Goal: Task Accomplishment & Management: Use online tool/utility

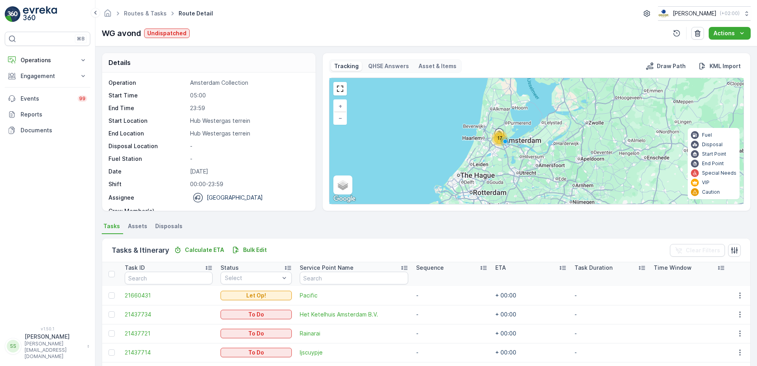
scroll to position [24, 0]
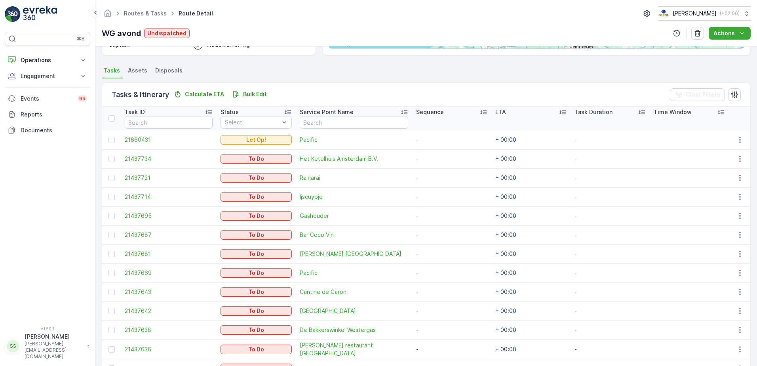
click at [38, 13] on img at bounding box center [40, 14] width 34 height 16
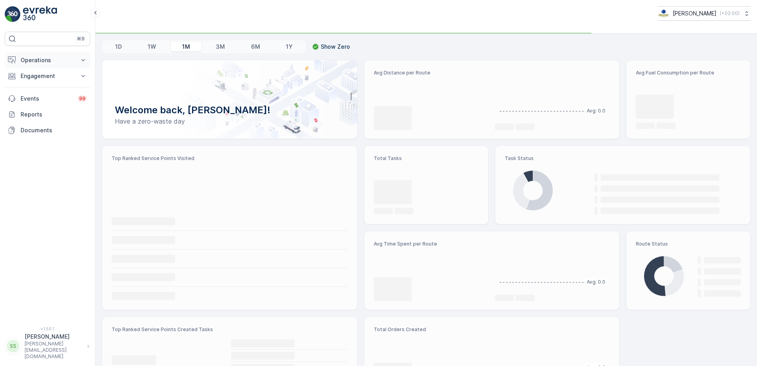
click at [29, 61] on p "Operations" at bounding box center [48, 60] width 54 height 8
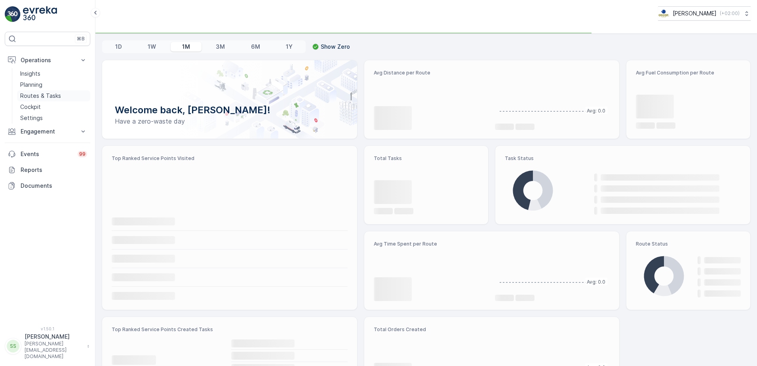
click at [31, 95] on p "Routes & Tasks" at bounding box center [40, 96] width 41 height 8
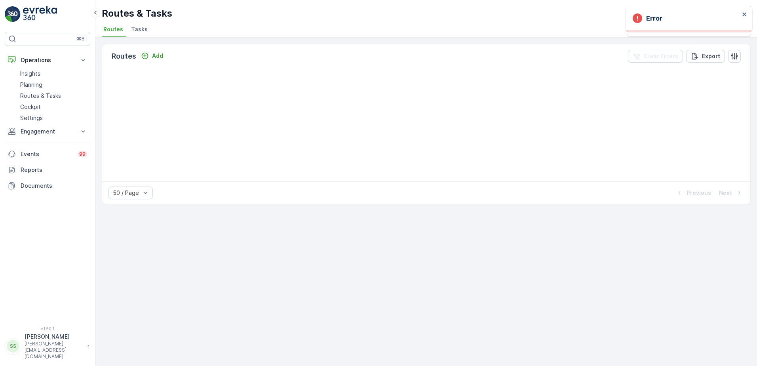
click at [231, 27] on ul "Routes Tasks" at bounding box center [423, 30] width 643 height 13
click at [31, 82] on p "Planning" at bounding box center [31, 85] width 22 height 8
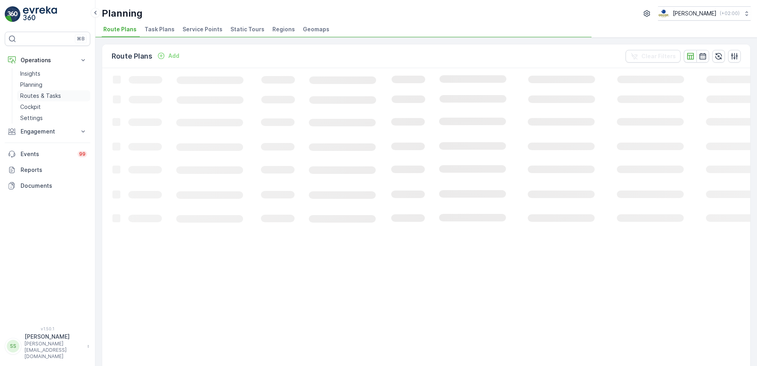
click at [39, 93] on p "Routes & Tasks" at bounding box center [40, 96] width 41 height 8
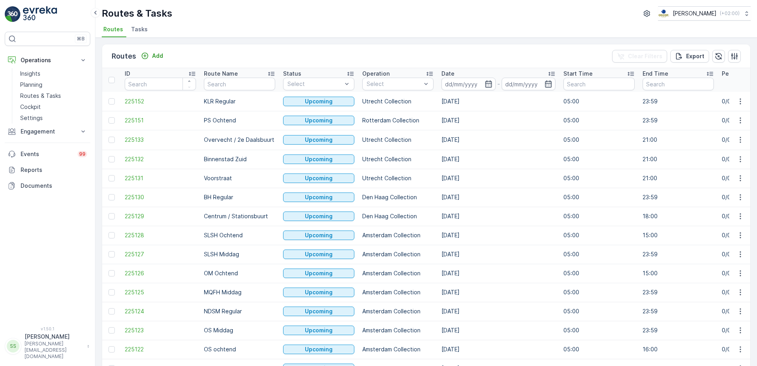
click at [249, 47] on div "Routes Add Clear Filters Export" at bounding box center [426, 56] width 649 height 24
click at [191, 45] on div "Routes Add Clear Filters Export" at bounding box center [426, 56] width 649 height 24
click at [183, 48] on div "Routes Add Clear Filters Export" at bounding box center [426, 56] width 649 height 24
click at [136, 27] on span "Tasks" at bounding box center [139, 29] width 17 height 8
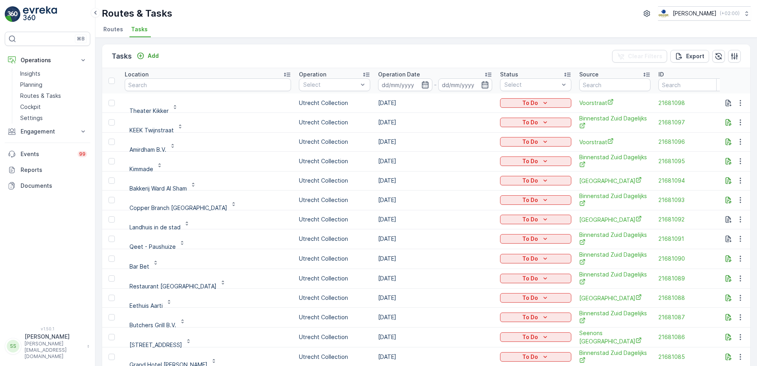
click at [160, 88] on input "text" at bounding box center [208, 84] width 166 height 13
type input "water"
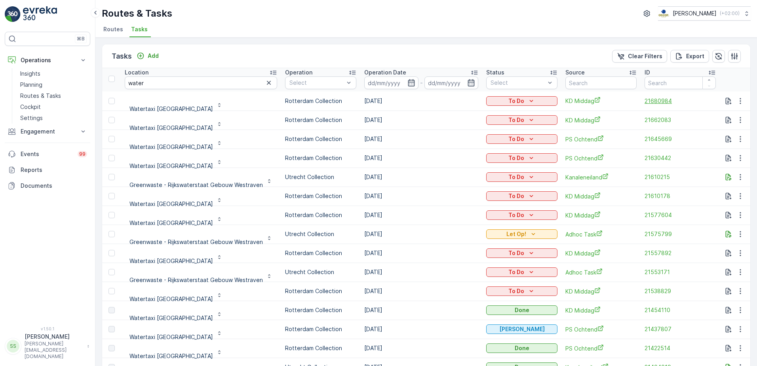
click at [663, 97] on span "21680984" at bounding box center [680, 101] width 71 height 8
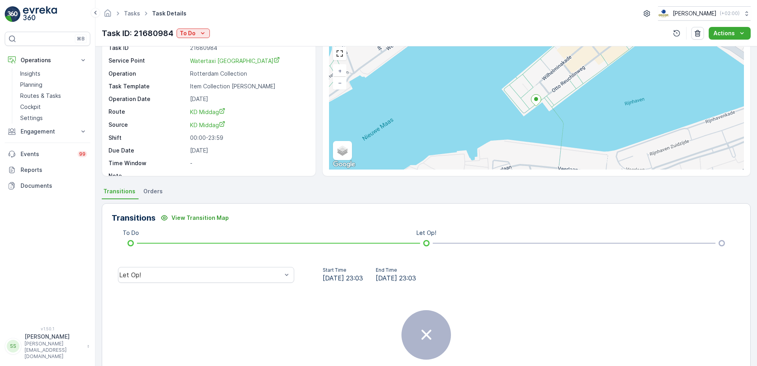
scroll to position [79, 0]
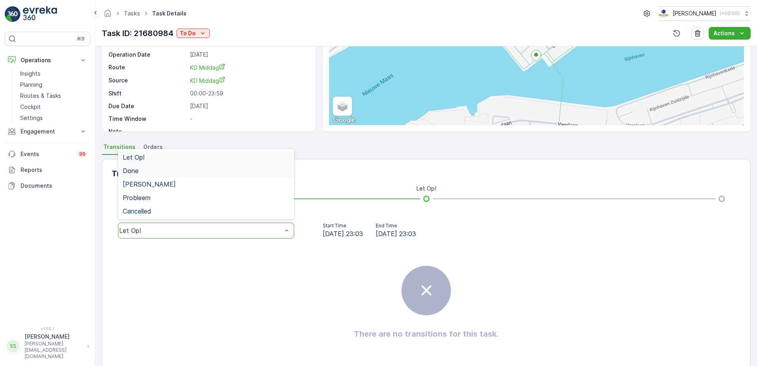
click at [141, 166] on div "Done" at bounding box center [206, 170] width 176 height 13
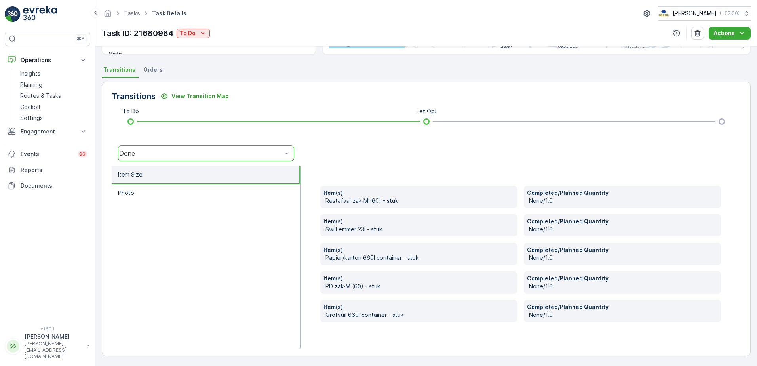
scroll to position [157, 0]
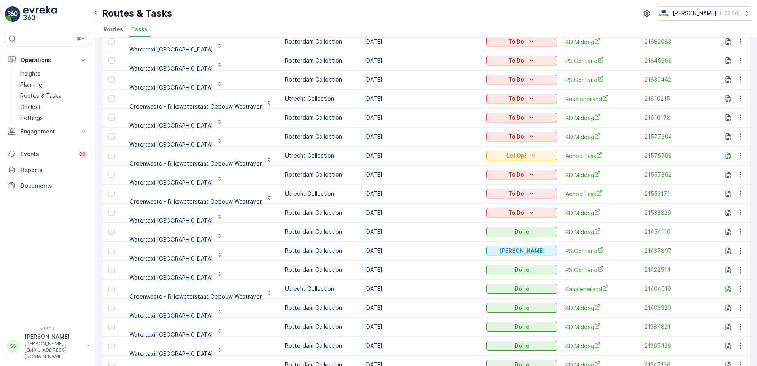
scroll to position [79, 0]
click at [658, 229] on span "21454110" at bounding box center [680, 231] width 71 height 8
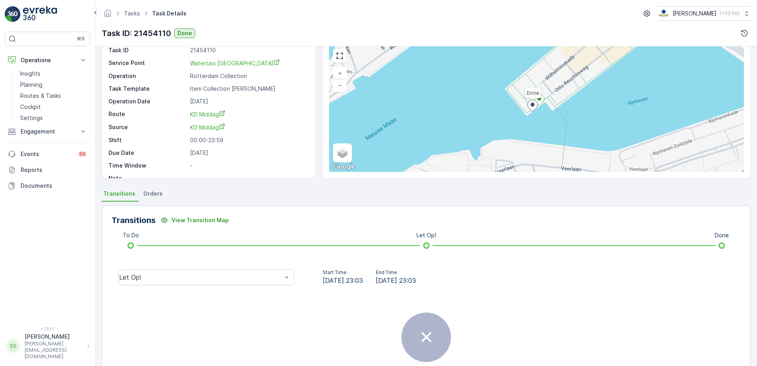
scroll to position [79, 0]
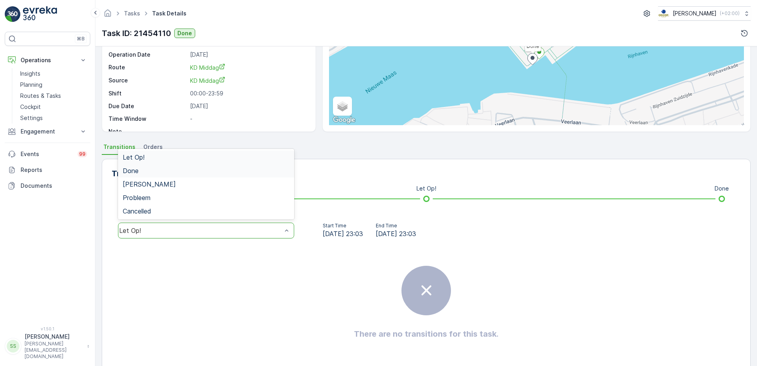
click at [135, 169] on span "Done" at bounding box center [131, 170] width 16 height 7
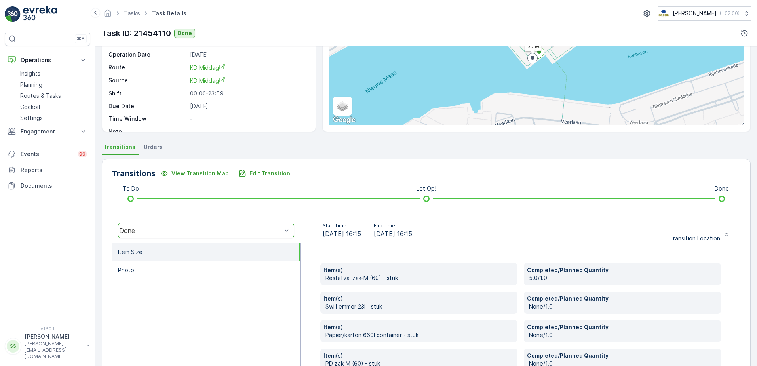
click at [314, 267] on div "Item(s) Restafval zak-M (60) - stuk Completed/Planned Quantity 5.0/1.0 Item(s) …" at bounding box center [521, 334] width 441 height 182
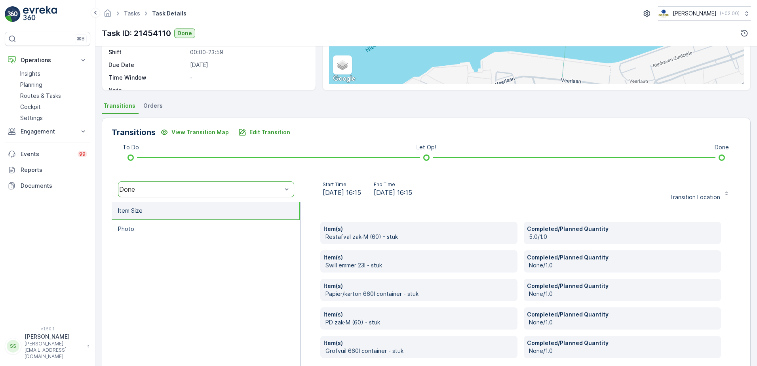
scroll to position [157, 0]
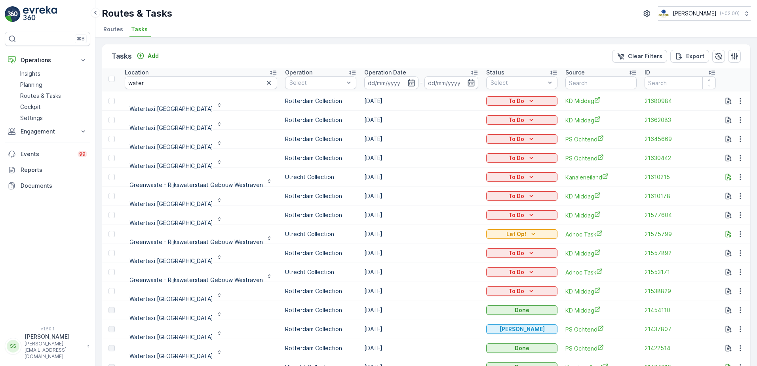
scroll to position [40, 0]
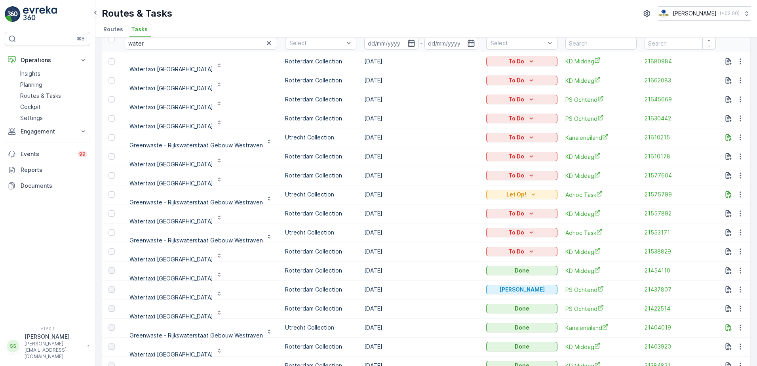
click at [659, 306] on span "21422514" at bounding box center [680, 309] width 71 height 8
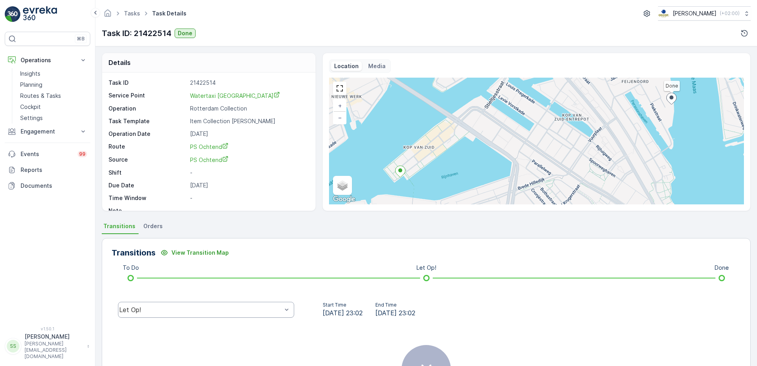
click at [149, 304] on div "Let Op!" at bounding box center [206, 310] width 176 height 16
click at [137, 251] on span "Done" at bounding box center [131, 249] width 16 height 7
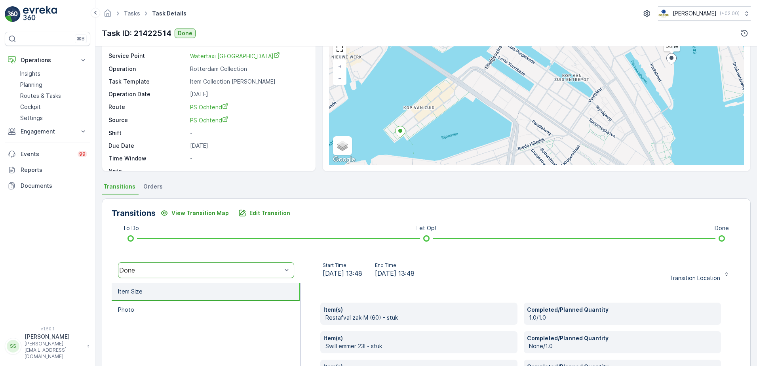
scroll to position [157, 0]
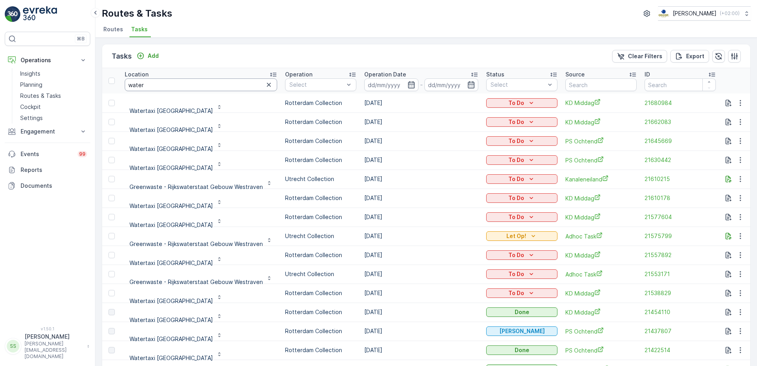
click at [156, 82] on input "water" at bounding box center [201, 84] width 153 height 13
type input "waternet"
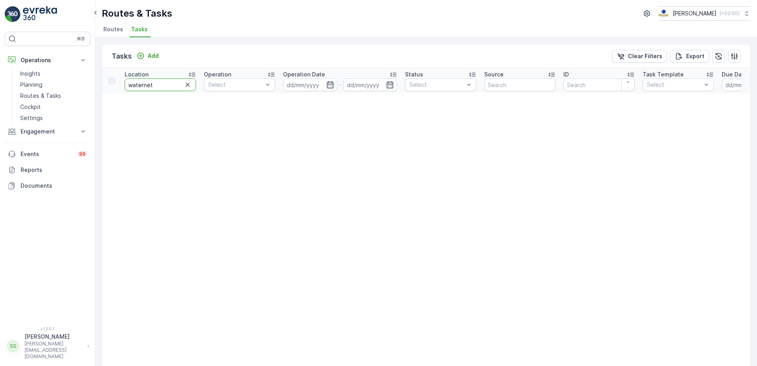
drag, startPoint x: 156, startPoint y: 84, endPoint x: 105, endPoint y: 84, distance: 51.1
click at [105, 84] on tr "Location waternet Operation Select Operation Date - Status Select Source ID Tas…" at bounding box center [695, 80] width 1187 height 25
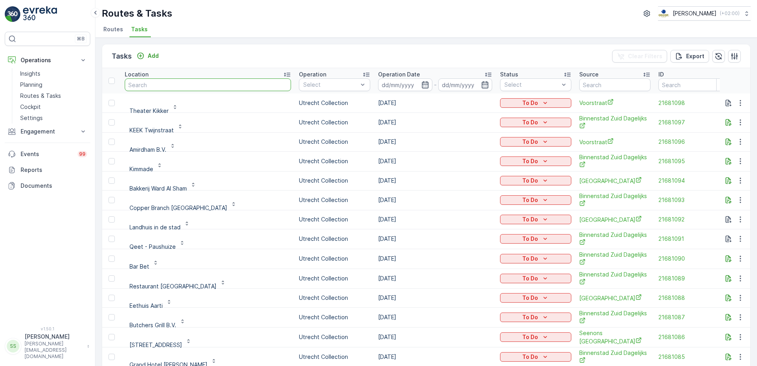
click at [160, 87] on input "text" at bounding box center [208, 84] width 166 height 13
type input "water"
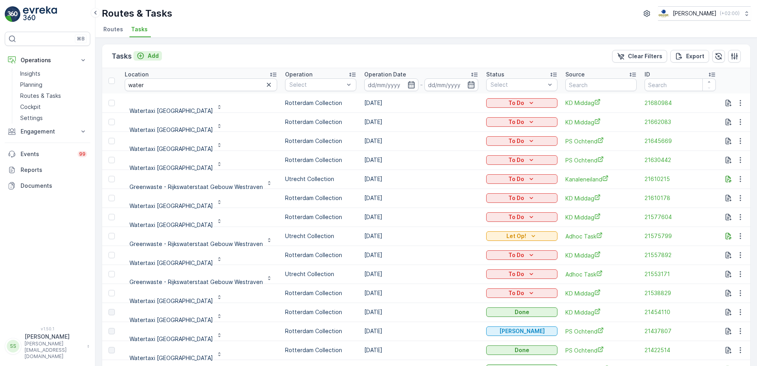
click at [156, 59] on p "Add" at bounding box center [153, 56] width 11 height 8
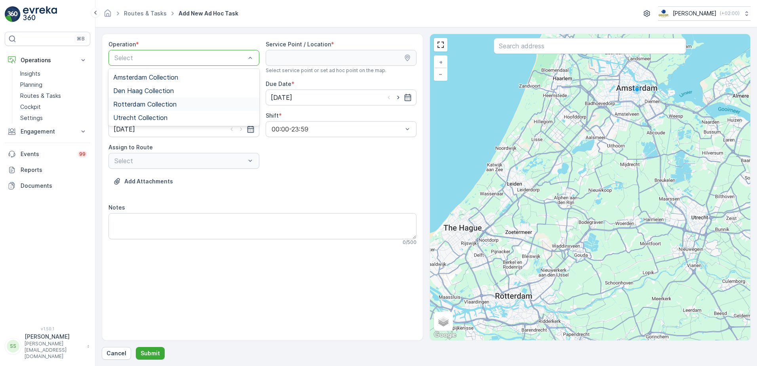
drag, startPoint x: 125, startPoint y: 70, endPoint x: 127, endPoint y: 106, distance: 36.5
click at [127, 106] on div "Amsterdam Collection Den Haag Collection Rotterdam Collection Utrecht Collection" at bounding box center [184, 97] width 151 height 57
click at [126, 106] on span "Rotterdam Collection" at bounding box center [144, 104] width 63 height 7
click at [296, 178] on div "Add Attachments" at bounding box center [263, 186] width 308 height 22
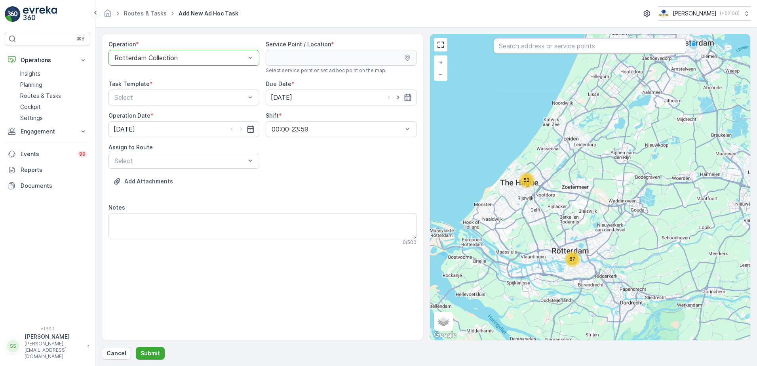
click at [550, 46] on input "text" at bounding box center [590, 46] width 193 height 16
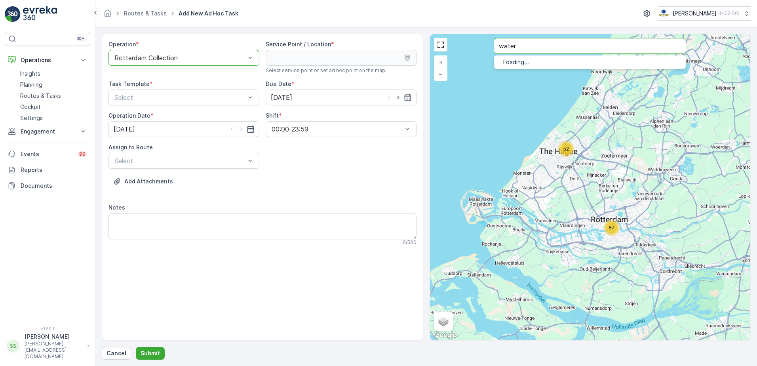
type input "water"
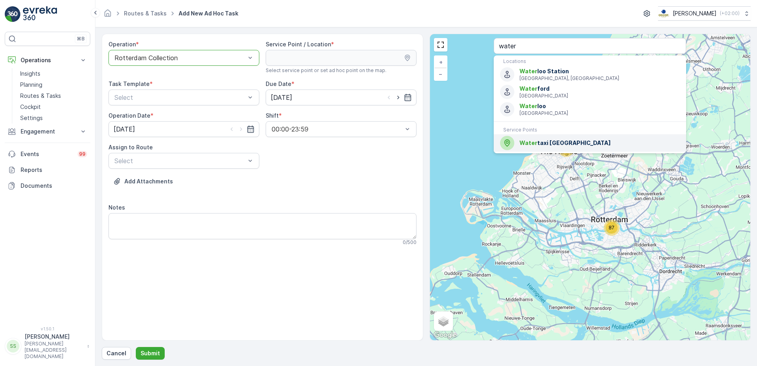
click at [555, 139] on span "Water taxi [GEOGRAPHIC_DATA]" at bounding box center [600, 143] width 160 height 8
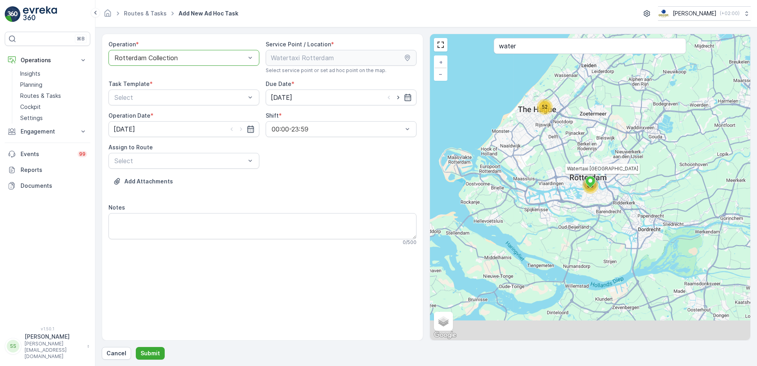
click at [325, 180] on div "Add Attachments" at bounding box center [263, 186] width 308 height 22
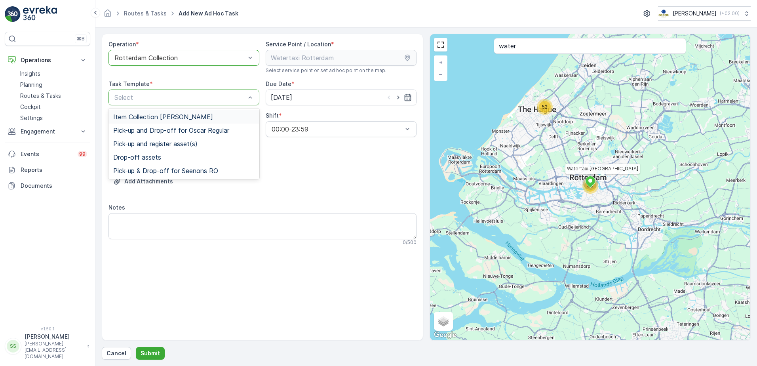
click at [138, 119] on span "Item Collection [PERSON_NAME]" at bounding box center [163, 116] width 100 height 7
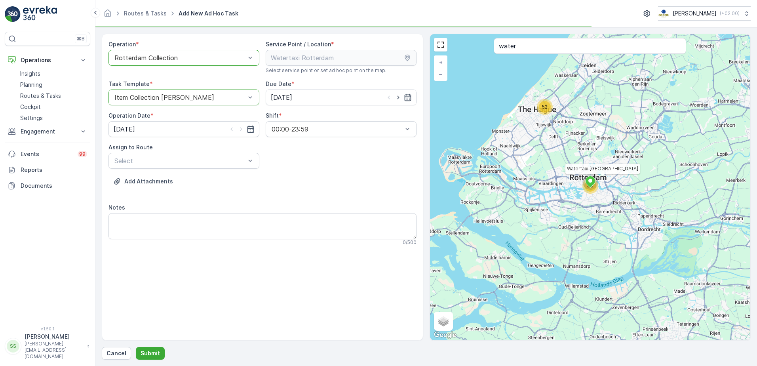
click at [309, 158] on div "Operation * option Rotterdam Collection, selected. Rotterdam Collection Service…" at bounding box center [263, 146] width 308 height 212
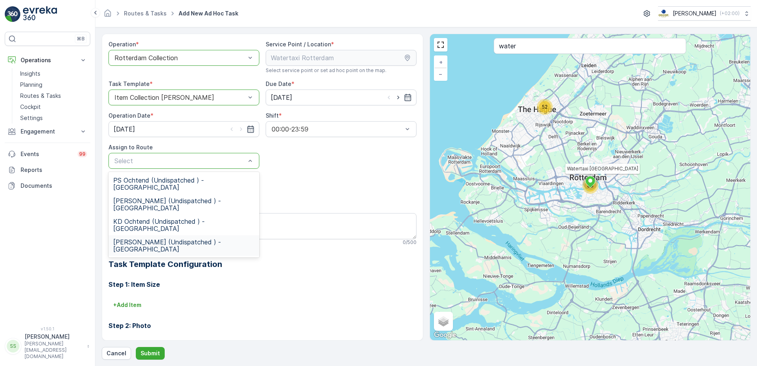
click at [124, 238] on span "[PERSON_NAME] (Undispatched ) - [GEOGRAPHIC_DATA]" at bounding box center [183, 245] width 141 height 14
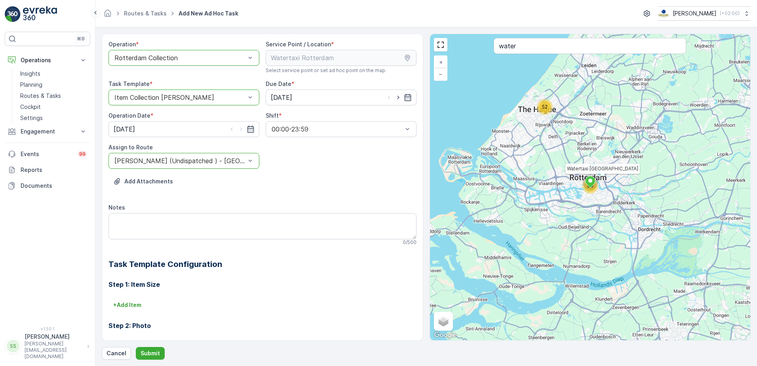
click at [307, 183] on div "Add Attachments" at bounding box center [263, 186] width 308 height 22
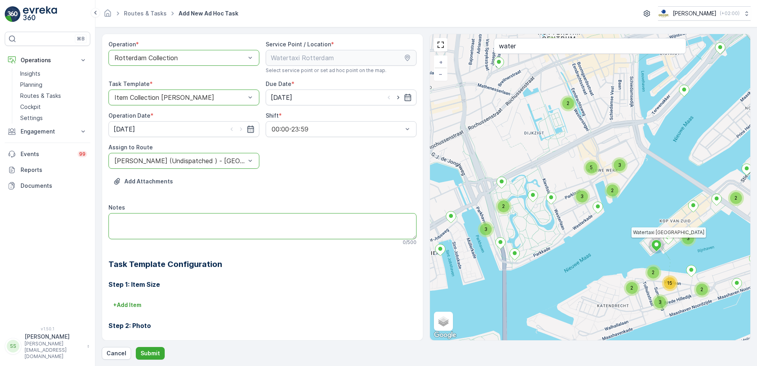
click at [143, 227] on textarea "Notes" at bounding box center [263, 226] width 308 height 26
type textarea "P"
click at [114, 219] on textarea "5 rollen rest + 5 [PERSON_NAME] meenemen" at bounding box center [263, 226] width 308 height 26
click at [242, 219] on textarea "graag 5 rollen rest + 5 [PERSON_NAME] meenemen" at bounding box center [263, 226] width 308 height 26
type textarea "graag 5 rollen rest + 5 [PERSON_NAME] meenemen voor de klant (60 liter)"
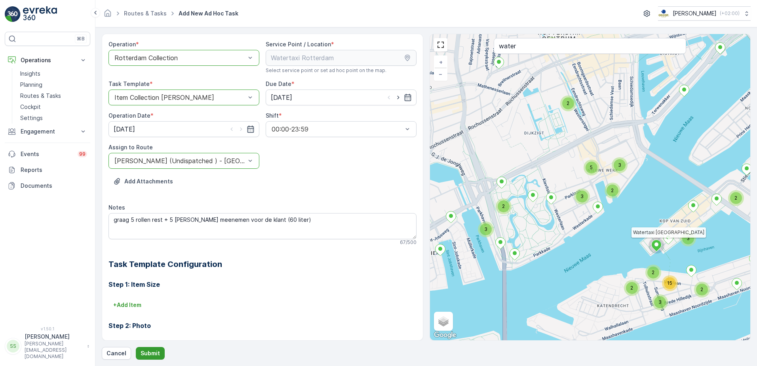
click at [142, 356] on p "Submit" at bounding box center [150, 353] width 19 height 8
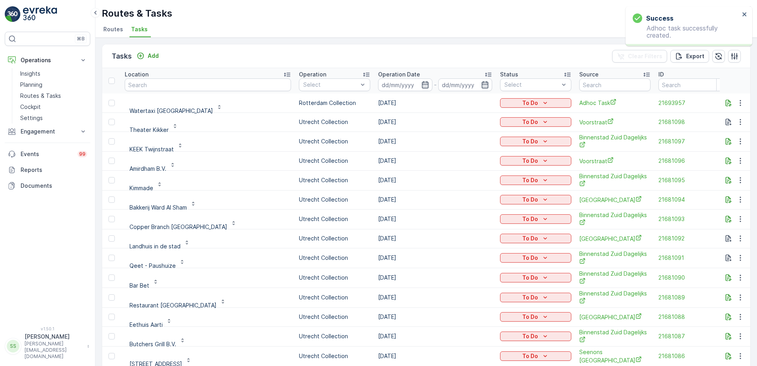
click at [251, 55] on div "Tasks Add Clear Filters Export" at bounding box center [426, 56] width 649 height 24
click at [218, 48] on div "Tasks Add Clear Filters Export" at bounding box center [426, 56] width 649 height 24
click at [224, 61] on div "Tasks Add Clear Filters Export" at bounding box center [426, 56] width 649 height 24
click at [528, 101] on p "To Do" at bounding box center [531, 103] width 16 height 8
click at [504, 114] on span "Let Op!" at bounding box center [505, 115] width 20 height 8
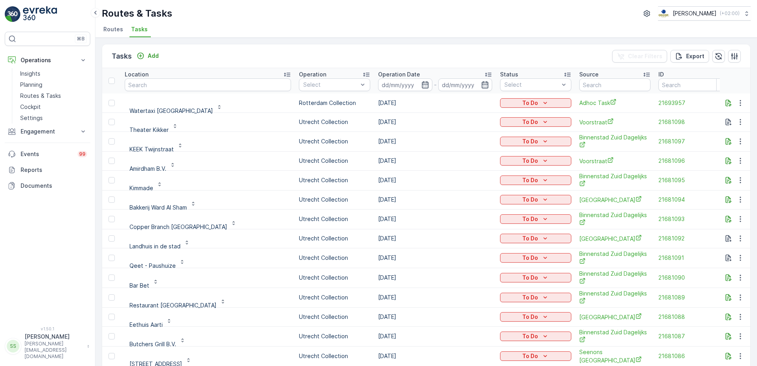
click at [210, 40] on div "Tasks Add Clear Filters Export Location Operation Select Operation Date - Statu…" at bounding box center [426, 202] width 662 height 328
drag, startPoint x: 455, startPoint y: 67, endPoint x: 443, endPoint y: 64, distance: 12.2
click at [455, 67] on div "Tasks Add Clear Filters Export" at bounding box center [426, 56] width 649 height 24
click at [114, 30] on span "Routes" at bounding box center [113, 29] width 20 height 8
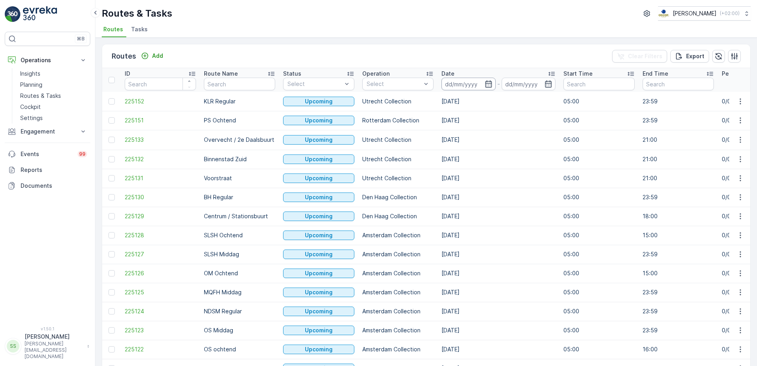
click at [490, 88] on input at bounding box center [469, 84] width 54 height 13
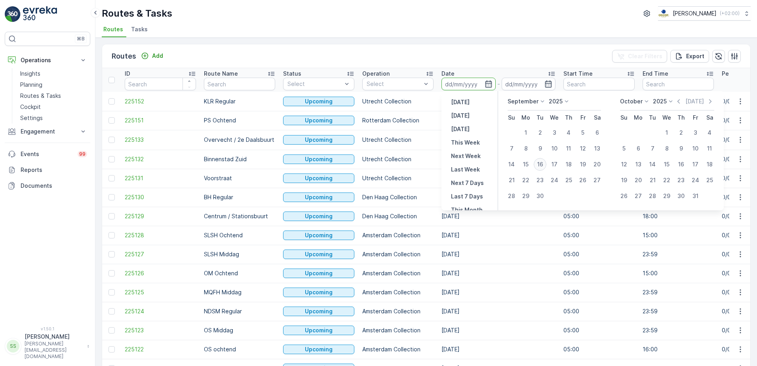
click at [543, 165] on div "16" at bounding box center [540, 164] width 13 height 13
type input "[DATE]"
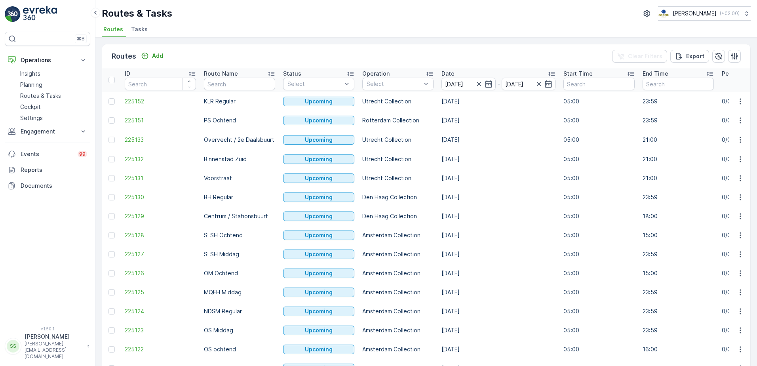
type input "[DATE]"
click at [501, 53] on div "Routes Add Clear Filters Export" at bounding box center [426, 56] width 649 height 24
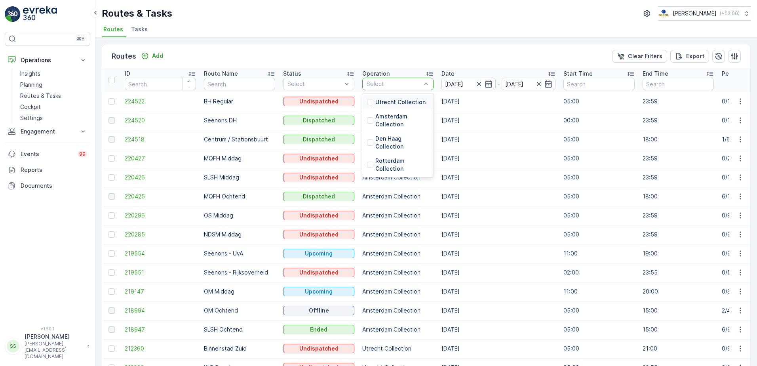
click at [397, 79] on div "Select" at bounding box center [397, 84] width 71 height 13
click at [369, 164] on div at bounding box center [370, 165] width 6 height 6
click at [486, 46] on div "Routes Add Clear Filters Export" at bounding box center [426, 56] width 649 height 24
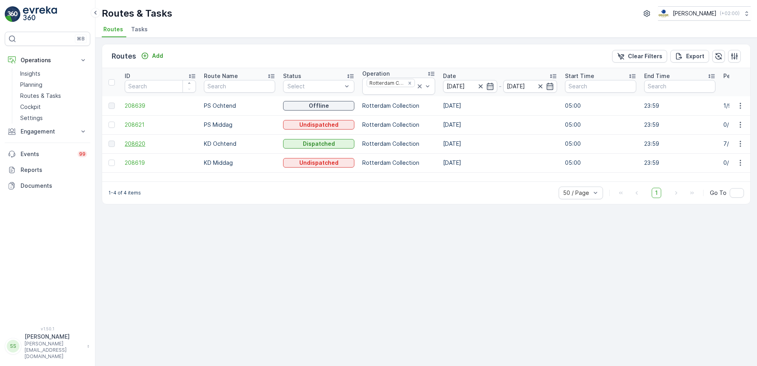
click at [135, 144] on span "208620" at bounding box center [160, 144] width 71 height 8
click at [409, 82] on icon "Remove Rotterdam Collection" at bounding box center [409, 83] width 3 height 3
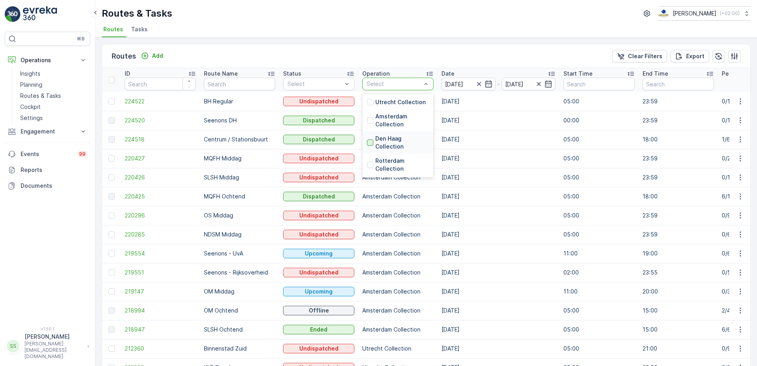
click at [370, 143] on div at bounding box center [370, 142] width 6 height 6
click at [321, 65] on div "Routes Add Clear Filters Export" at bounding box center [426, 56] width 649 height 24
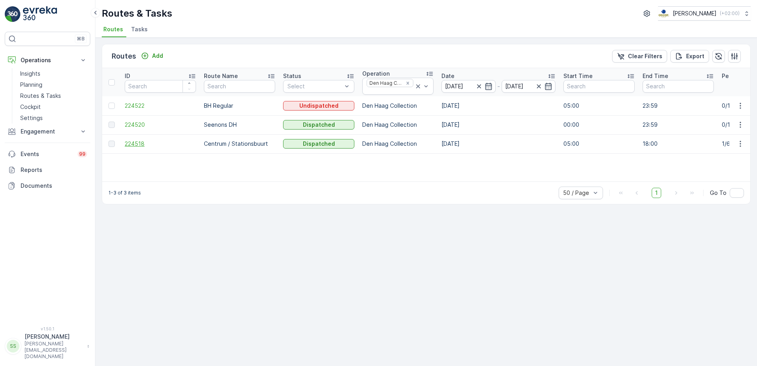
click at [134, 145] on span "224518" at bounding box center [160, 144] width 71 height 8
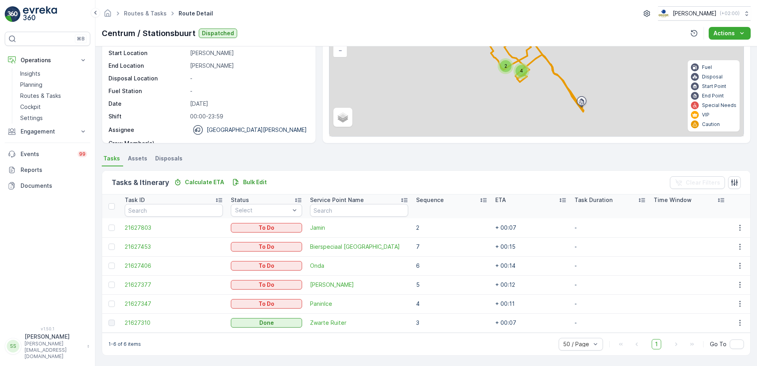
scroll to position [68, 0]
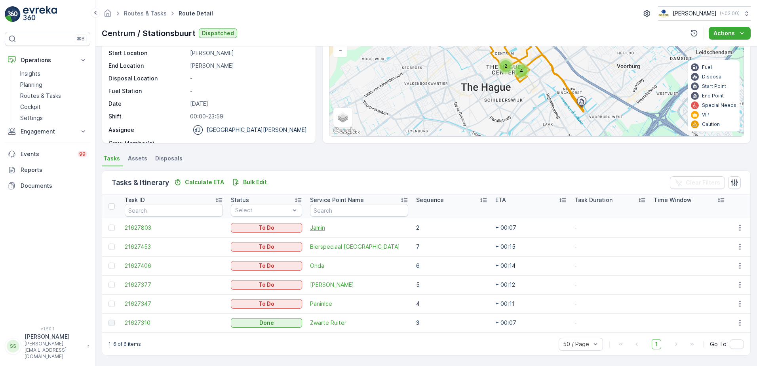
click at [311, 229] on span "Jamin" at bounding box center [359, 228] width 98 height 8
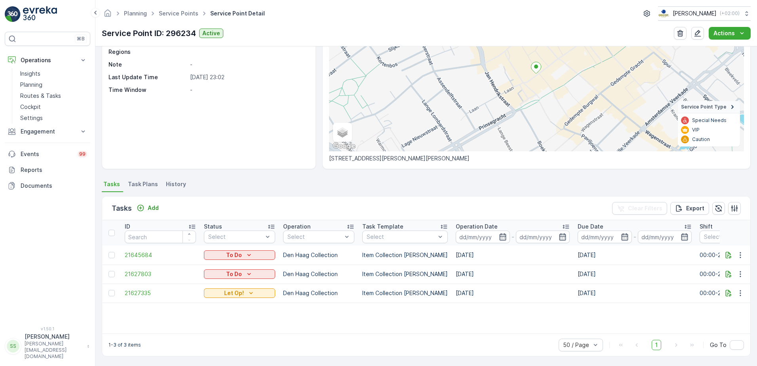
scroll to position [82, 0]
click at [145, 294] on span "21627335" at bounding box center [160, 292] width 71 height 8
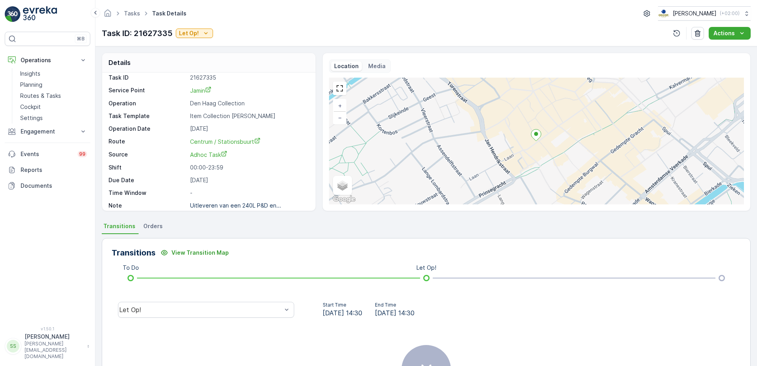
scroll to position [10, 0]
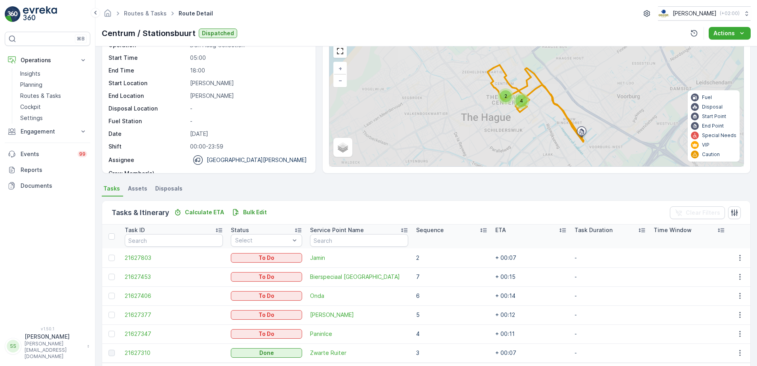
scroll to position [68, 0]
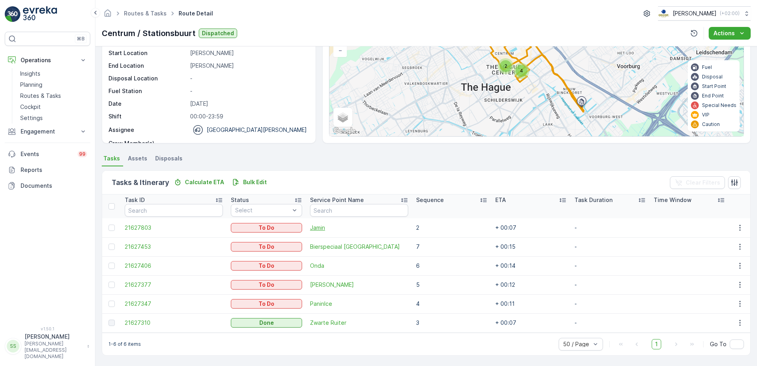
click at [321, 228] on span "Jamin" at bounding box center [359, 228] width 98 height 8
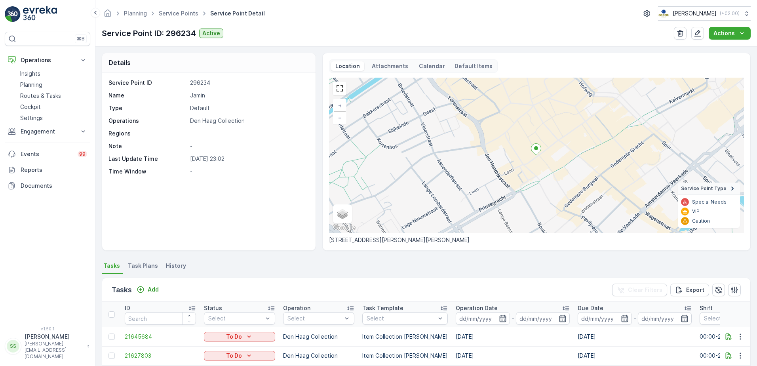
scroll to position [82, 0]
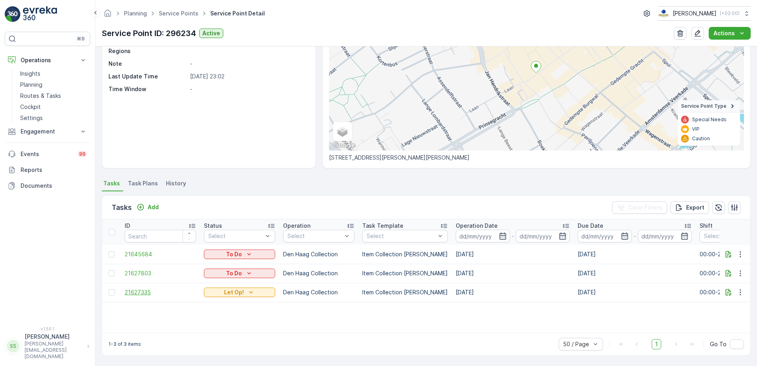
click at [137, 292] on span "21627335" at bounding box center [160, 292] width 71 height 8
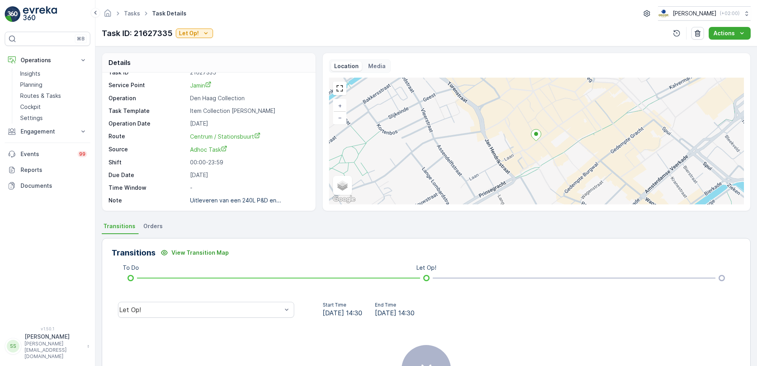
click at [317, 200] on div "Details Task ID 21627335 Service Point Jamin Operation Den [PERSON_NAME] Collec…" at bounding box center [426, 132] width 649 height 158
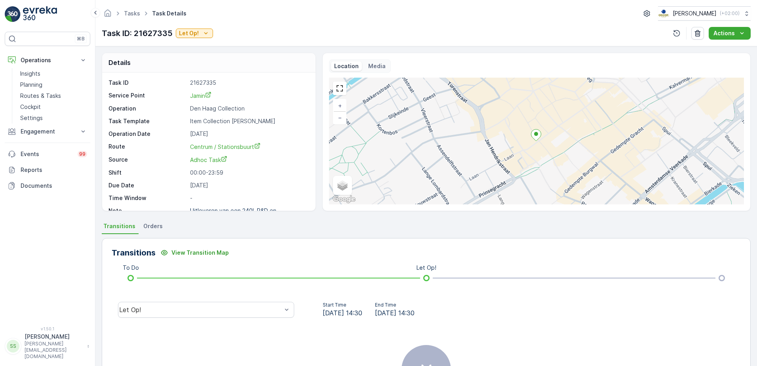
drag, startPoint x: 293, startPoint y: 23, endPoint x: 325, endPoint y: 22, distance: 32.1
click at [293, 22] on div "Tasks Task Details [PERSON_NAME] ( +02:00 ) Task ID: 21627335 Let Op! Actions" at bounding box center [426, 23] width 662 height 46
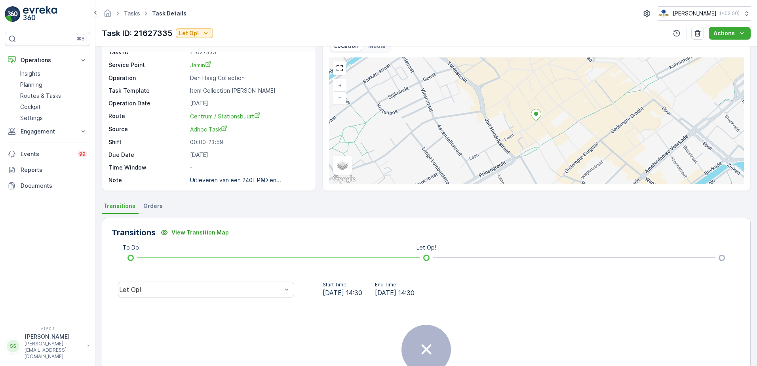
scroll to position [40, 0]
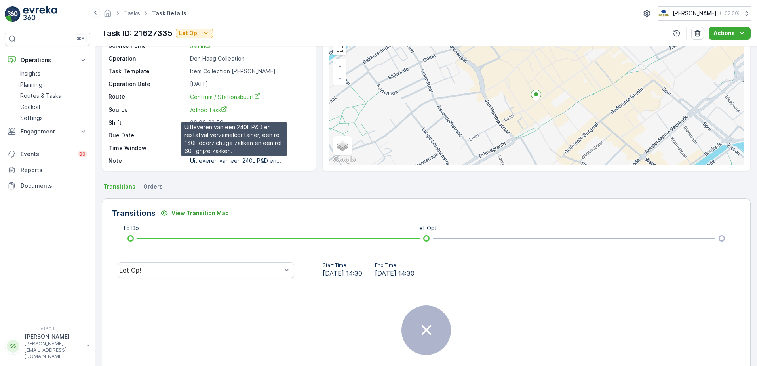
click at [260, 160] on p "Uitleveren van een 240L P&D en..." at bounding box center [235, 160] width 91 height 7
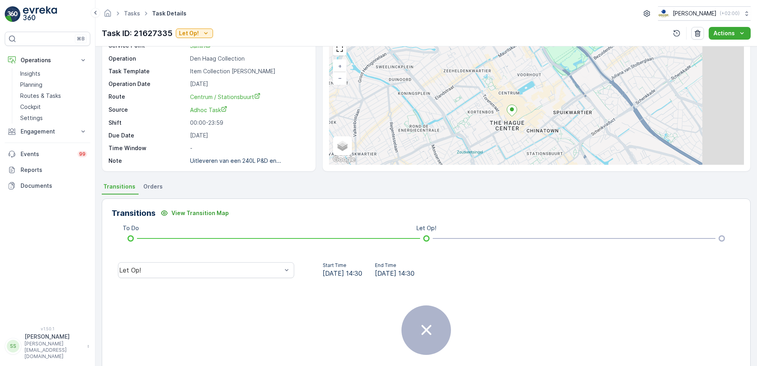
scroll to position [31, 0]
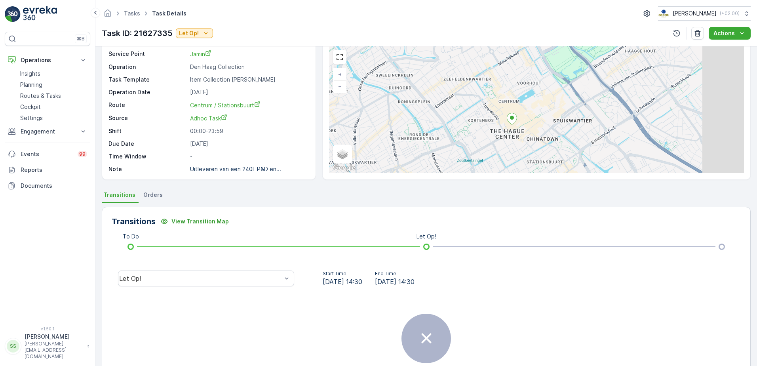
drag, startPoint x: 524, startPoint y: 127, endPoint x: 515, endPoint y: 124, distance: 8.9
click at [517, 127] on div "+ − Satellite Roadmap Terrain Hybrid Leaflet Keyboard shortcuts Map Data Map da…" at bounding box center [536, 109] width 415 height 127
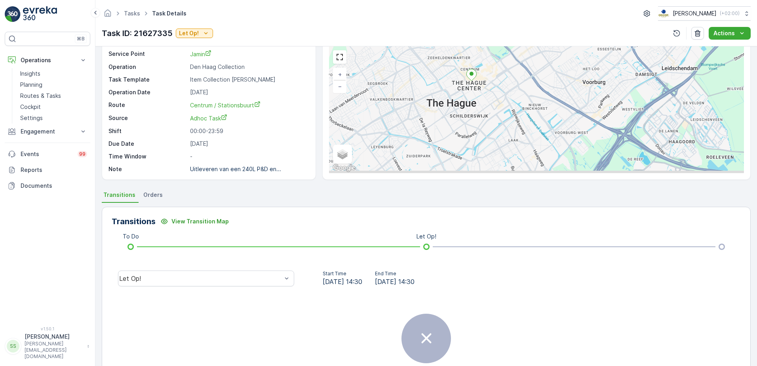
drag, startPoint x: 528, startPoint y: 136, endPoint x: 485, endPoint y: 99, distance: 57.0
click at [485, 99] on div "+ − Satellite Roadmap Terrain Hybrid Leaflet Keyboard shortcuts Map Data Map da…" at bounding box center [536, 109] width 415 height 127
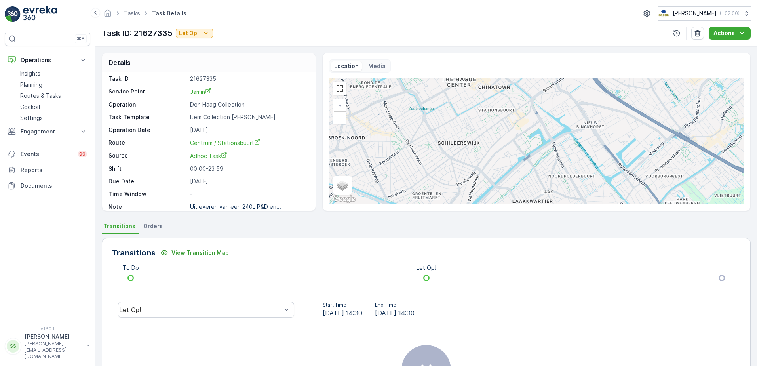
scroll to position [10, 0]
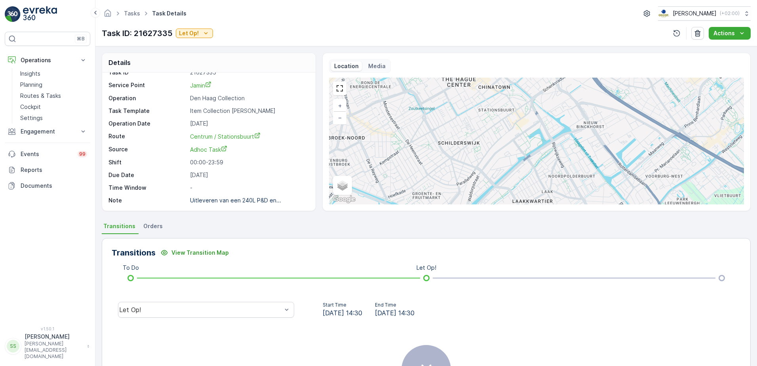
click at [318, 188] on div "Details Task ID 21627335 Service Point Jamin Operation Den [PERSON_NAME] Collec…" at bounding box center [426, 132] width 649 height 158
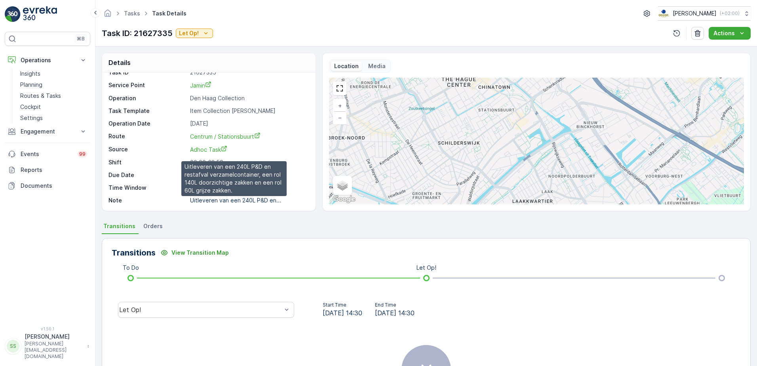
click at [234, 198] on p "Uitleveren van een 240L P&D en..." at bounding box center [235, 200] width 91 height 7
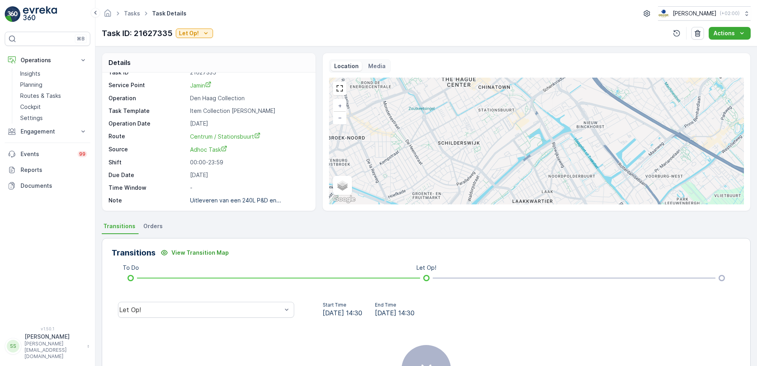
click at [313, 30] on div "Task ID: 21627335 Let Op! Actions" at bounding box center [426, 33] width 649 height 13
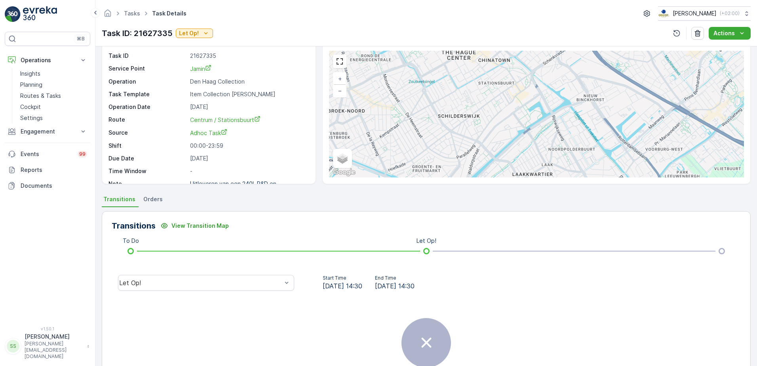
scroll to position [0, 0]
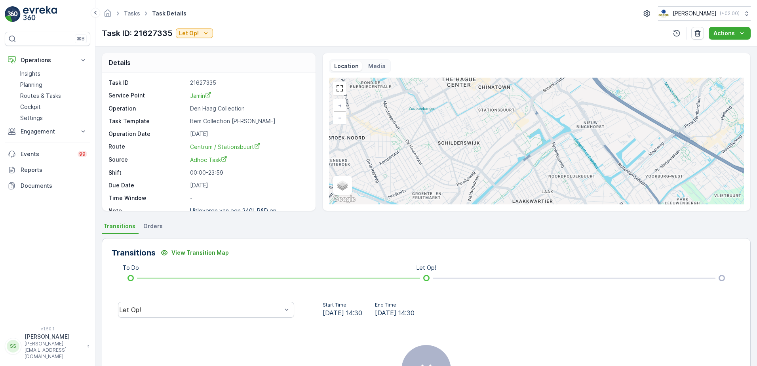
click at [256, 24] on div "Tasks Task Details [PERSON_NAME] ( +02:00 ) Task ID: 21627335 Let Op! Actions" at bounding box center [426, 23] width 662 height 46
click at [235, 28] on div "Task ID: 21627335 Let Op! Actions" at bounding box center [426, 33] width 649 height 13
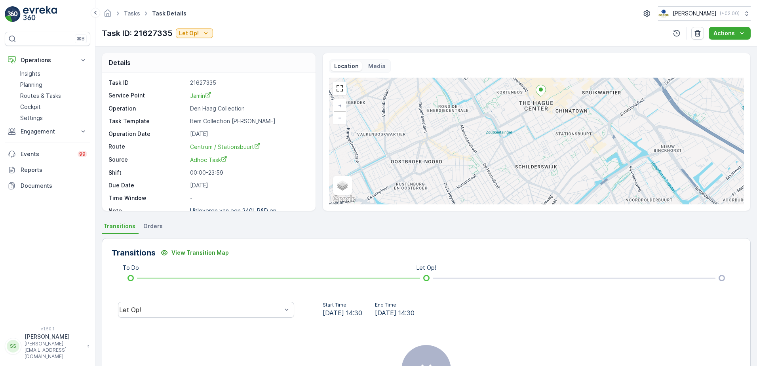
drag, startPoint x: 493, startPoint y: 121, endPoint x: 570, endPoint y: 145, distance: 80.8
click at [570, 145] on div "+ − Satellite Roadmap Terrain Hybrid Leaflet Keyboard shortcuts Map Data Map da…" at bounding box center [536, 141] width 415 height 127
click at [38, 96] on p "Routes & Tasks" at bounding box center [40, 96] width 41 height 8
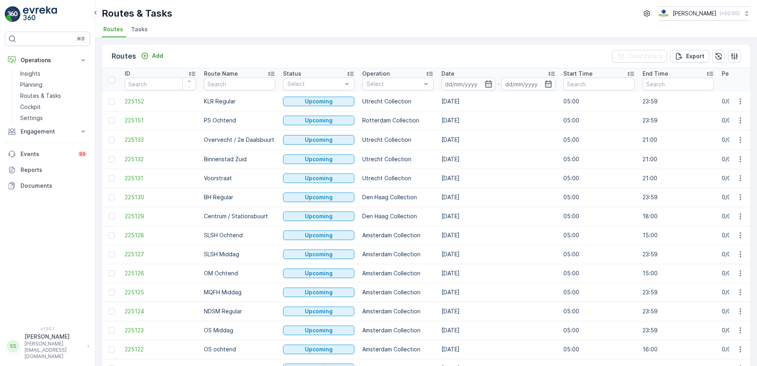
click at [135, 30] on span "Tasks" at bounding box center [139, 29] width 17 height 8
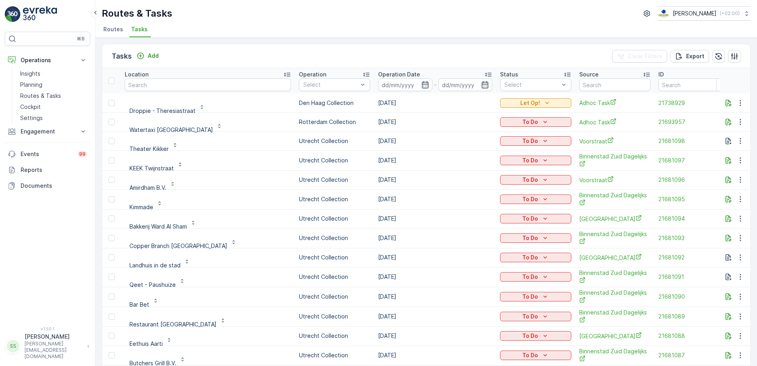
click at [191, 90] on input "text" at bounding box center [208, 84] width 166 height 13
type input "sanj"
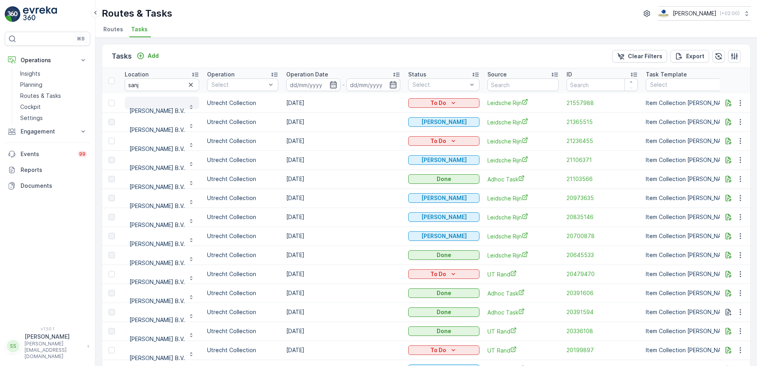
click at [159, 111] on p "[PERSON_NAME] B.V." at bounding box center [157, 111] width 55 height 8
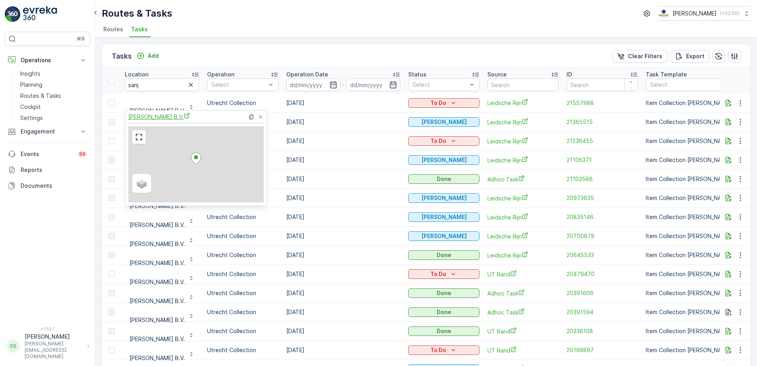
click at [161, 120] on span "[PERSON_NAME] B.V." at bounding box center [159, 117] width 62 height 8
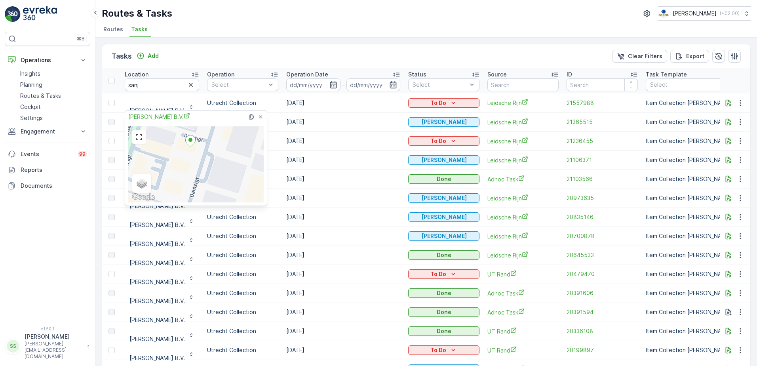
drag, startPoint x: 192, startPoint y: 173, endPoint x: 194, endPoint y: 161, distance: 12.5
click at [194, 161] on div "Satellite Roadmap Terrain Hybrid Leaflet Keyboard shortcuts Map Data Map data ©…" at bounding box center [195, 164] width 135 height 76
drag, startPoint x: 194, startPoint y: 162, endPoint x: 194, endPoint y: 172, distance: 10.3
click at [194, 174] on div "Satellite Roadmap Terrain Hybrid Leaflet Keyboard shortcuts Map Data Map data ©…" at bounding box center [195, 164] width 135 height 76
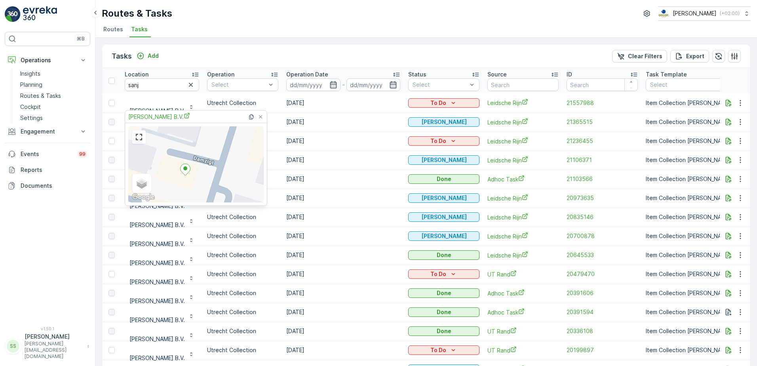
click at [260, 43] on div "Tasks Add Clear Filters Export Location sanj Operation Select Operation Date - …" at bounding box center [426, 202] width 662 height 328
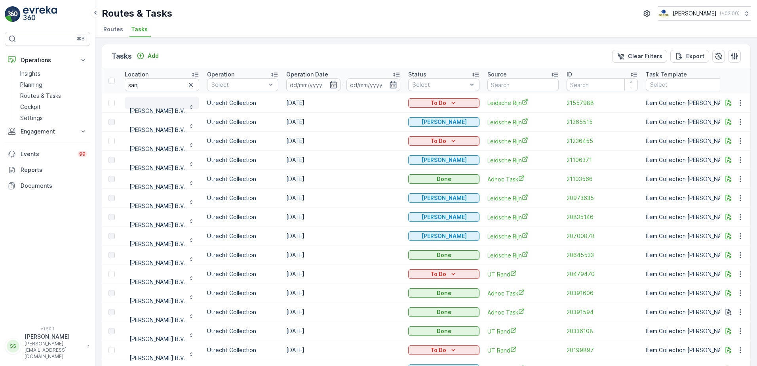
click at [153, 108] on p "[PERSON_NAME] B.V." at bounding box center [157, 111] width 55 height 8
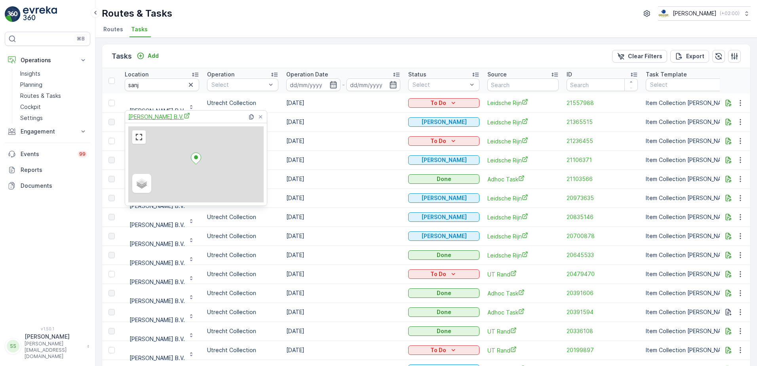
click at [156, 114] on span "[PERSON_NAME] B.V." at bounding box center [159, 117] width 62 height 8
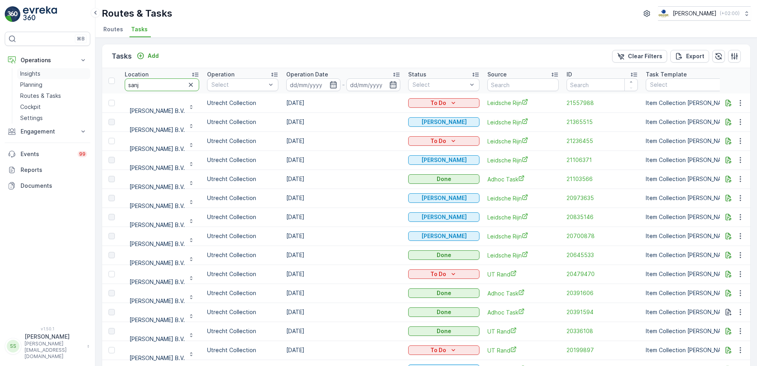
drag, startPoint x: 162, startPoint y: 87, endPoint x: 52, endPoint y: 76, distance: 110.7
click at [74, 84] on div "⌘B Operations Insights Planning Routes & Tasks Cockpit Settings Engagement Insi…" at bounding box center [378, 183] width 757 height 366
type input "papi"
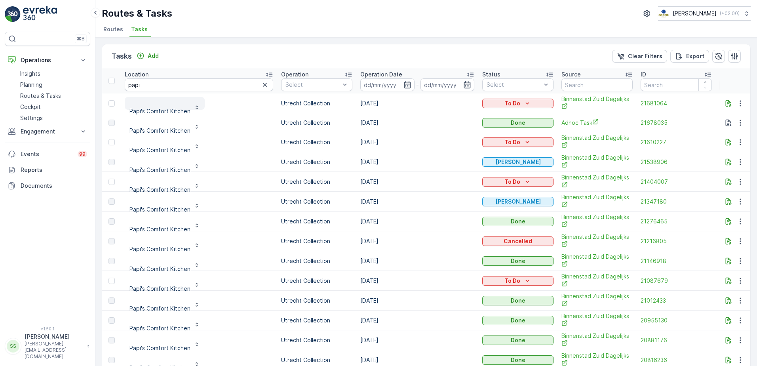
click at [160, 112] on p "Papi's Comfort Kitchen" at bounding box center [160, 111] width 61 height 8
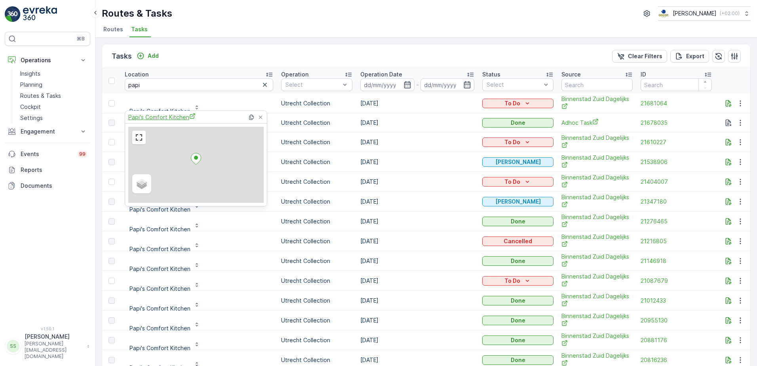
click at [164, 115] on span "Papi's Comfort Kitchen" at bounding box center [161, 117] width 67 height 8
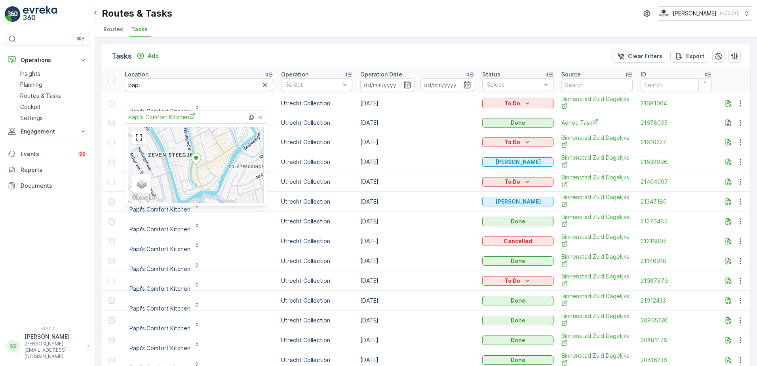
drag, startPoint x: 208, startPoint y: 41, endPoint x: 193, endPoint y: 41, distance: 15.1
click at [208, 41] on div "Tasks Add Clear Filters Export Location papi Operation Select Operation Date - …" at bounding box center [426, 202] width 662 height 328
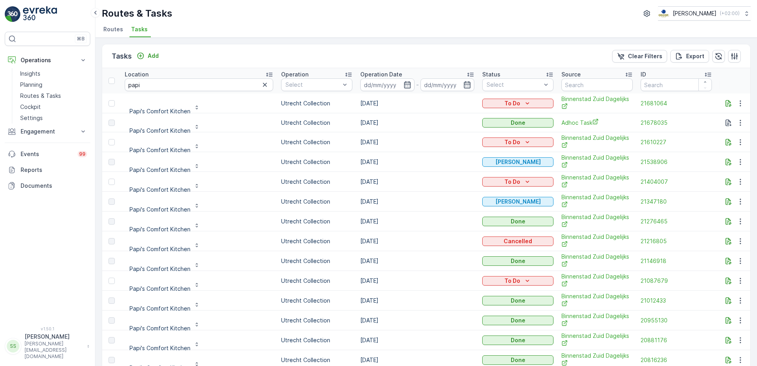
click at [113, 27] on span "Routes" at bounding box center [113, 29] width 20 height 8
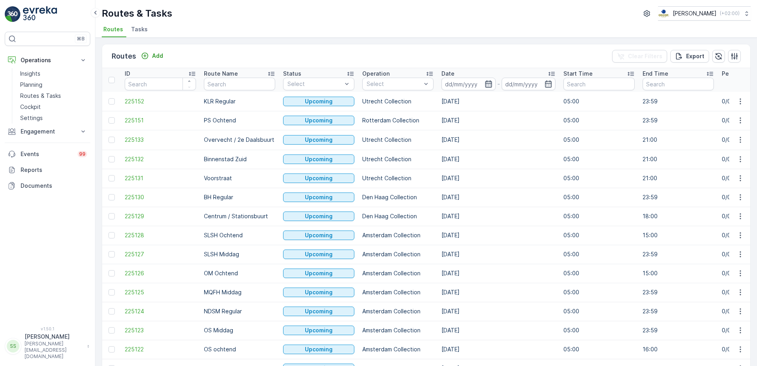
click at [488, 82] on icon "button" at bounding box center [489, 84] width 8 height 8
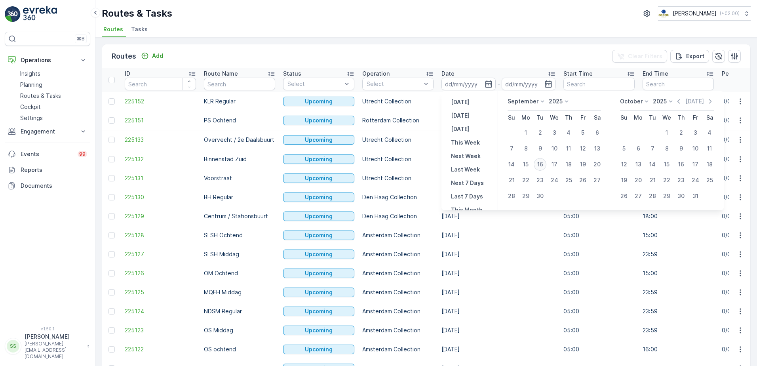
click at [544, 166] on div "16" at bounding box center [540, 164] width 13 height 13
type input "[DATE]"
click at [458, 61] on div "Routes Add Clear Filters Export" at bounding box center [426, 56] width 649 height 24
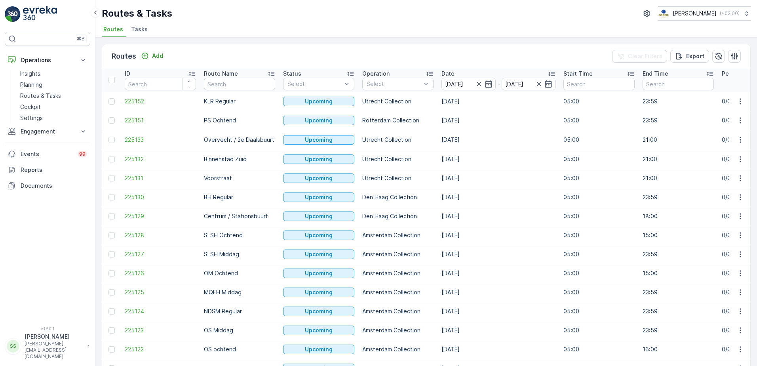
click at [391, 56] on div "Routes Add Clear Filters Export" at bounding box center [426, 56] width 649 height 24
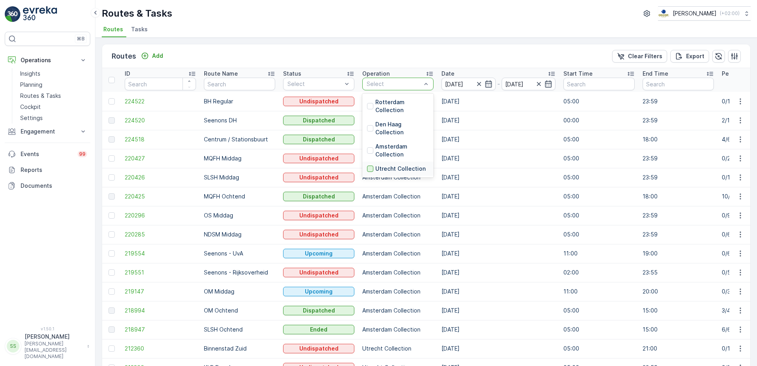
click at [370, 170] on div at bounding box center [370, 169] width 6 height 6
click at [385, 57] on div "Routes Add Clear Filters Export" at bounding box center [426, 56] width 649 height 24
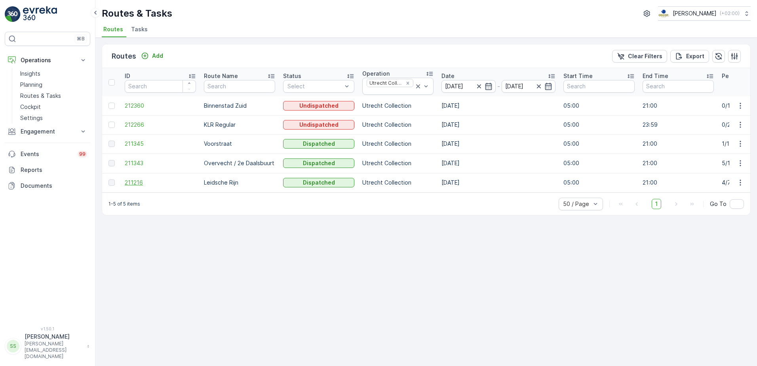
click at [137, 182] on span "211216" at bounding box center [160, 183] width 71 height 8
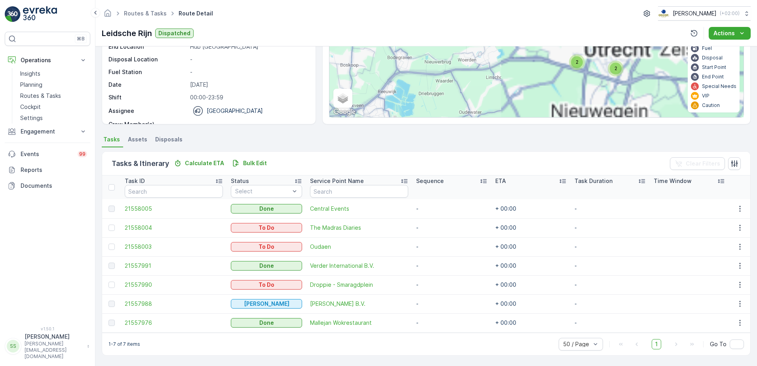
scroll to position [32, 0]
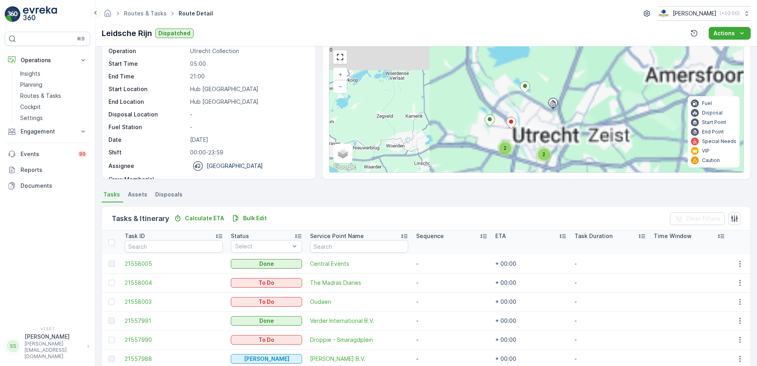
drag, startPoint x: 590, startPoint y: 86, endPoint x: 517, endPoint y: 115, distance: 78.6
click at [517, 117] on div "2 2 + − Satellite Roadmap Terrain Hybrid Leaflet Keyboard shortcuts Map Data Ma…" at bounding box center [537, 109] width 414 height 126
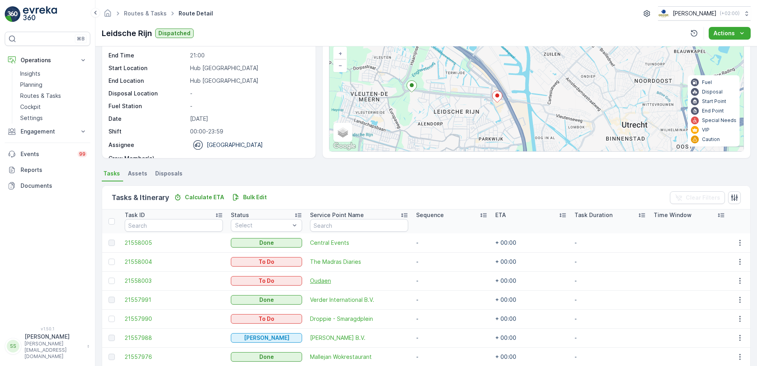
scroll to position [87, 0]
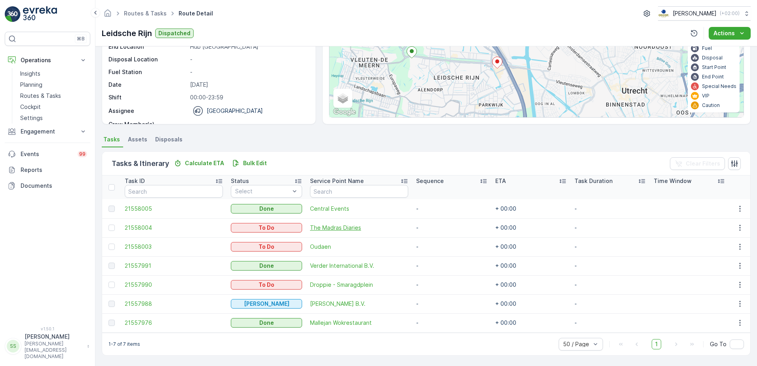
click at [339, 228] on span "The Madras Diaries" at bounding box center [359, 228] width 98 height 8
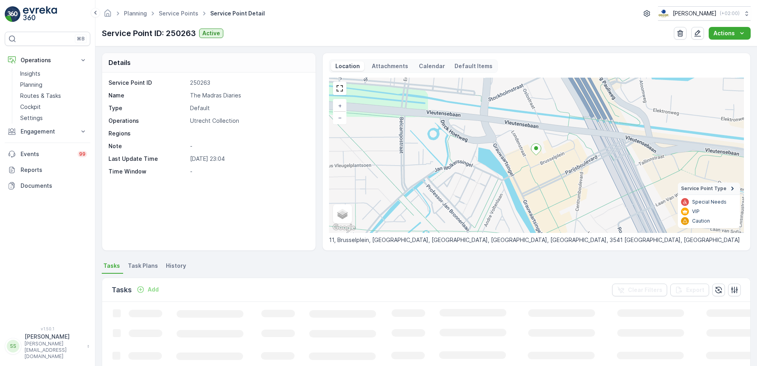
click at [391, 65] on p "Attachments" at bounding box center [390, 66] width 39 height 8
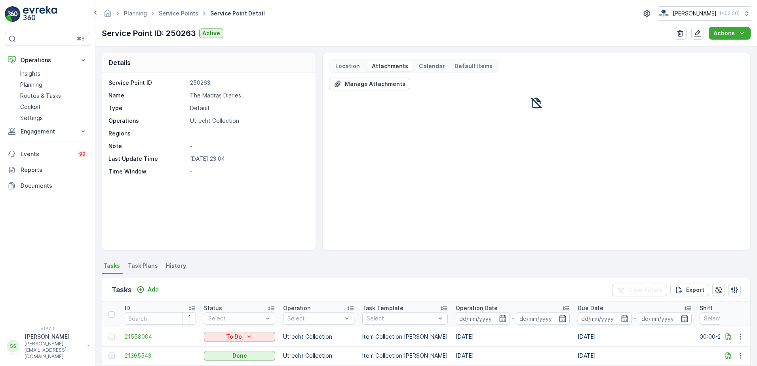
click at [345, 64] on p "Location" at bounding box center [347, 66] width 27 height 8
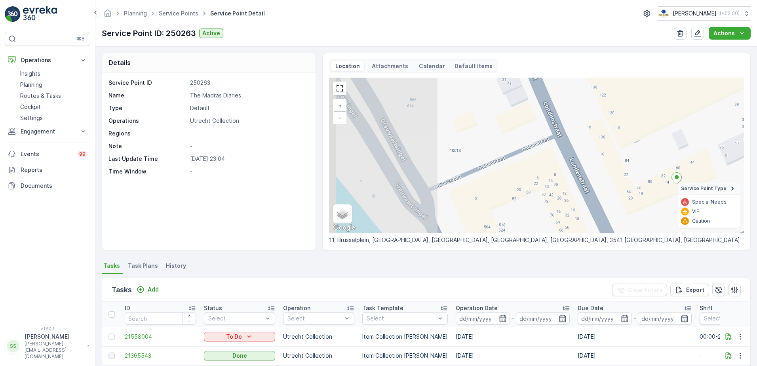
drag, startPoint x: 485, startPoint y: 181, endPoint x: 534, endPoint y: 186, distance: 49.8
click at [534, 186] on div "+ − Satellite Roadmap Terrain Hybrid Leaflet Keyboard shortcuts Map Data Map da…" at bounding box center [536, 155] width 415 height 155
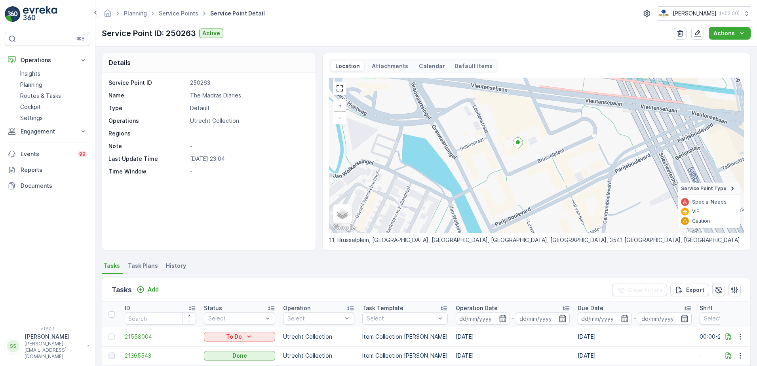
drag, startPoint x: 519, startPoint y: 145, endPoint x: 494, endPoint y: 146, distance: 25.8
click at [494, 146] on div "+ − Satellite Roadmap Terrain Hybrid Leaflet Keyboard shortcuts Map Data Map da…" at bounding box center [536, 155] width 415 height 155
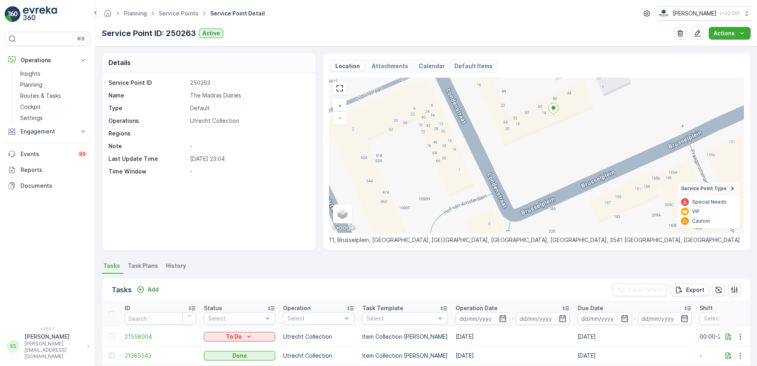
drag, startPoint x: 534, startPoint y: 162, endPoint x: 531, endPoint y: 127, distance: 34.6
click at [531, 127] on div "+ − Satellite Roadmap Terrain Hybrid Leaflet Keyboard shortcuts Map Data Map da…" at bounding box center [536, 155] width 415 height 155
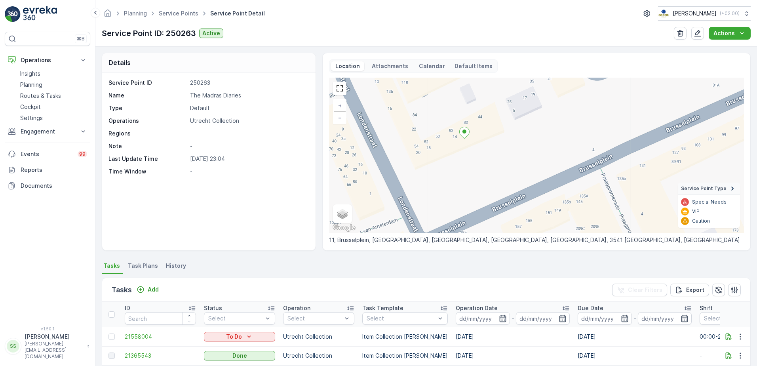
drag, startPoint x: 593, startPoint y: 179, endPoint x: 504, endPoint y: 203, distance: 92.3
click at [504, 203] on div "+ − Satellite Roadmap Terrain Hybrid Leaflet Keyboard shortcuts Map Data Map da…" at bounding box center [536, 155] width 415 height 155
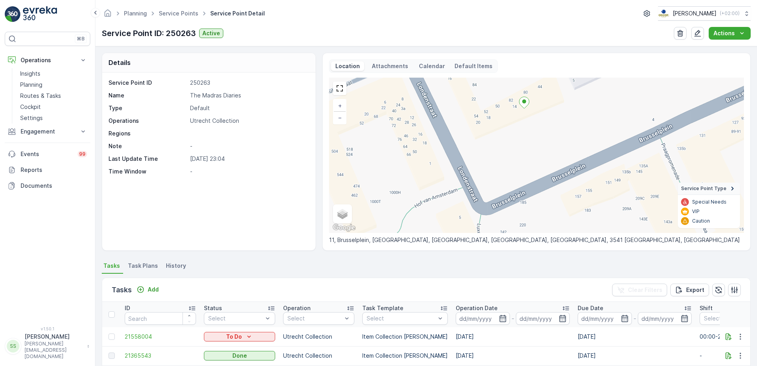
drag, startPoint x: 567, startPoint y: 184, endPoint x: 674, endPoint y: 127, distance: 121.6
click at [678, 126] on div "+ − Satellite Roadmap Terrain Hybrid Leaflet Keyboard shortcuts Map Data Map da…" at bounding box center [536, 155] width 415 height 155
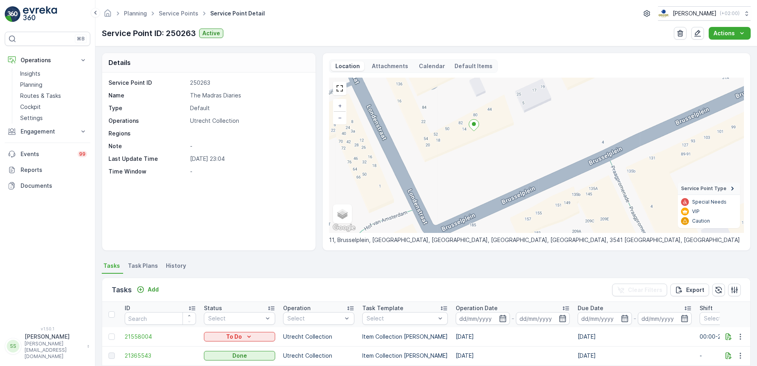
drag, startPoint x: 488, startPoint y: 134, endPoint x: 435, endPoint y: 151, distance: 55.8
click at [435, 151] on div "+ − Satellite Roadmap Terrain Hybrid Leaflet Keyboard shortcuts Map Data Map da…" at bounding box center [536, 155] width 415 height 155
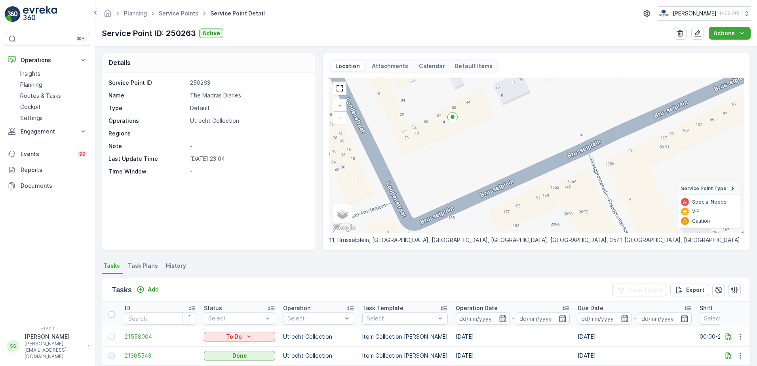
drag, startPoint x: 477, startPoint y: 206, endPoint x: 440, endPoint y: 209, distance: 36.9
click at [440, 209] on div "+ − Satellite Roadmap Terrain Hybrid Leaflet Keyboard shortcuts Map Data Map da…" at bounding box center [536, 155] width 415 height 155
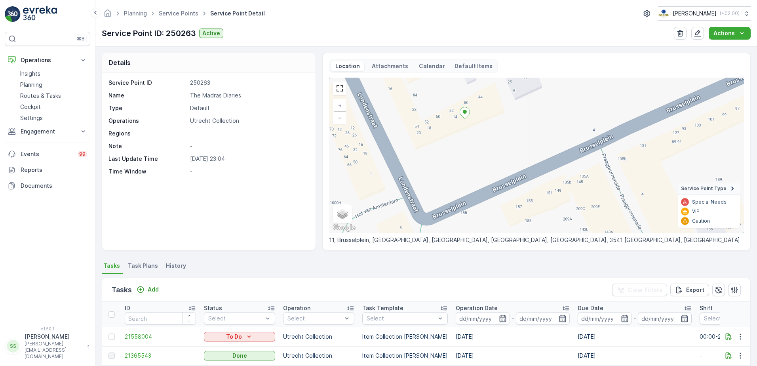
drag, startPoint x: 468, startPoint y: 159, endPoint x: 477, endPoint y: 137, distance: 23.6
click at [477, 137] on div "+ − Satellite Roadmap Terrain Hybrid Leaflet Keyboard shortcuts Map Data Map da…" at bounding box center [536, 155] width 415 height 155
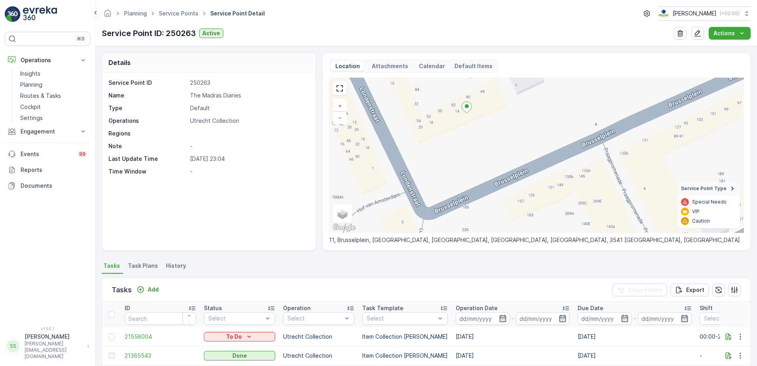
click at [163, 88] on div "Service Point ID 250263 Name The Madras Diaries Type Default Operations Utrecht…" at bounding box center [208, 127] width 199 height 97
drag, startPoint x: 34, startPoint y: 111, endPoint x: 88, endPoint y: 120, distance: 54.3
click at [34, 111] on p "Cockpit" at bounding box center [30, 107] width 21 height 8
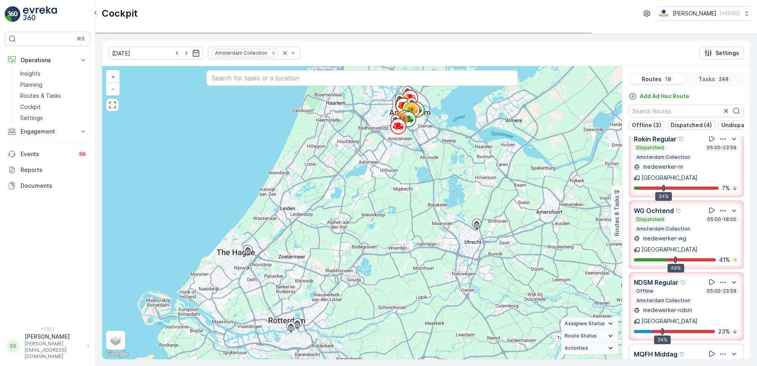
scroll to position [119, 0]
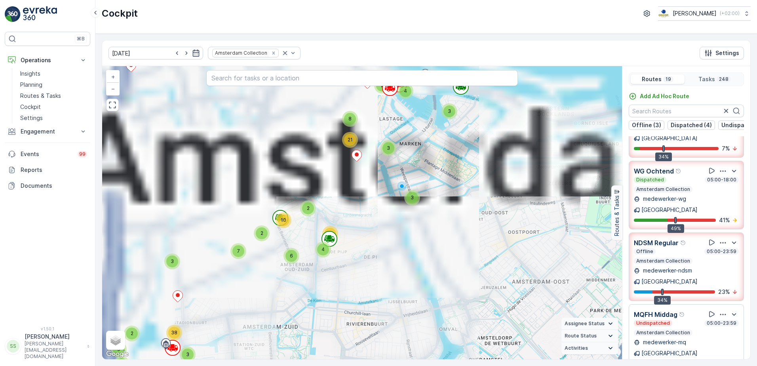
drag, startPoint x: 360, startPoint y: 117, endPoint x: 406, endPoint y: 229, distance: 121.5
click at [401, 240] on div "3 2 4 3 2 5 3 4 4 3 2 2 4 6 3 8 33 3 8 21 7 4 16 6 2 2 10 3 2 7 9 3 38 + − Sate…" at bounding box center [362, 212] width 520 height 293
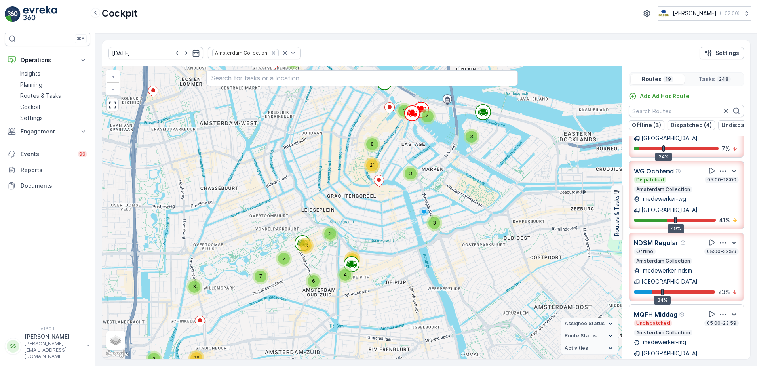
drag, startPoint x: 406, startPoint y: 154, endPoint x: 425, endPoint y: 178, distance: 30.8
click at [424, 179] on div "3 2 4 3 2 5 3 4 4 3 2 2 4 6 3 8 33 3 8 21 7 4 16 6 2 2 10 3 2 7 9 3 38 + − Sate…" at bounding box center [362, 212] width 520 height 293
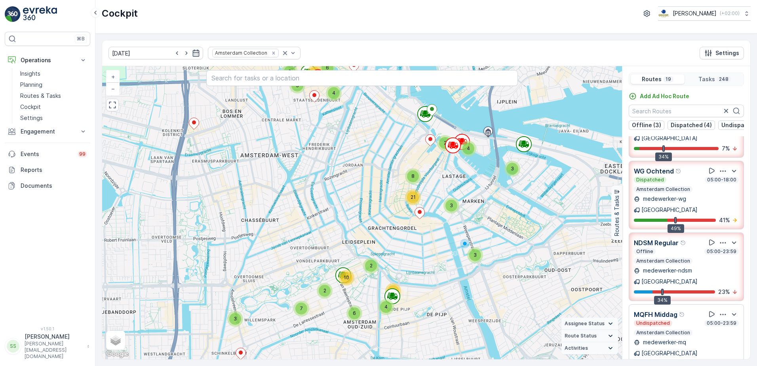
drag, startPoint x: 431, startPoint y: 118, endPoint x: 490, endPoint y: 130, distance: 60.1
click at [483, 129] on div "3 2 4 3 2 5 3 4 4 3 2 2 4 6 3 8 33 3 8 21 7 4 16 6 2 2 10 3 2 7 9 3 38 Amsterda…" at bounding box center [362, 212] width 520 height 293
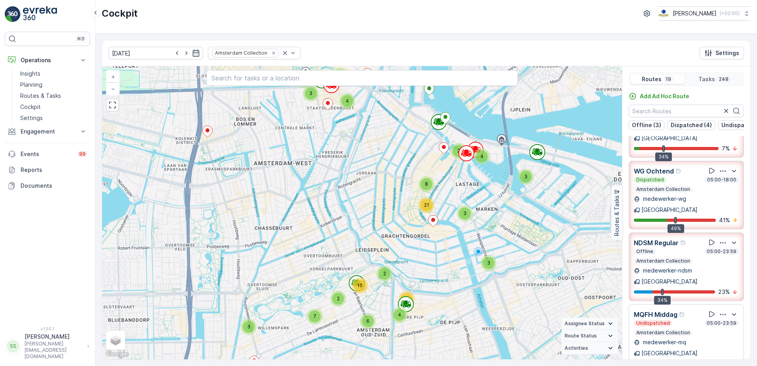
drag, startPoint x: 494, startPoint y: 142, endPoint x: 392, endPoint y: 129, distance: 102.3
click at [393, 129] on div "3 2 4 3 2 5 3 4 4 3 2 2 4 6 3 8 33 3 8 21 7 4 16 6 2 2 10 3 2 7 9 3 38 + − Sate…" at bounding box center [362, 212] width 520 height 293
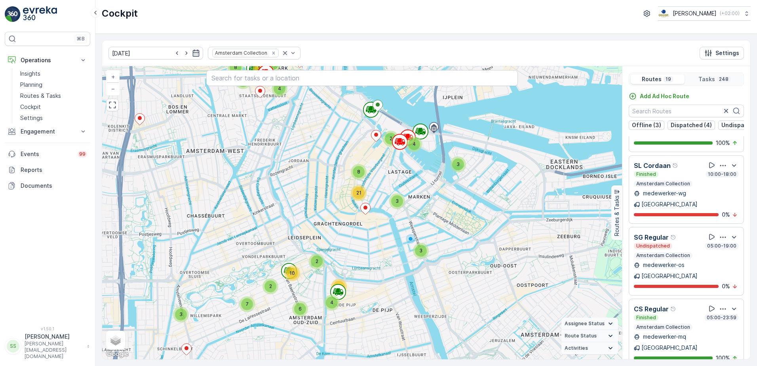
scroll to position [925, 0]
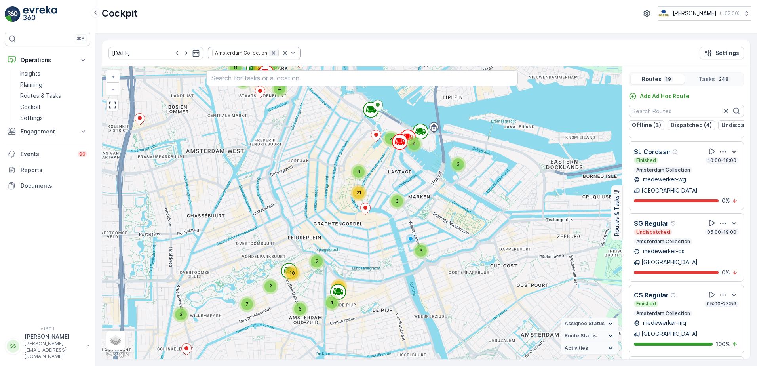
click at [271, 52] on icon "Remove Amsterdam Collection" at bounding box center [274, 53] width 6 height 6
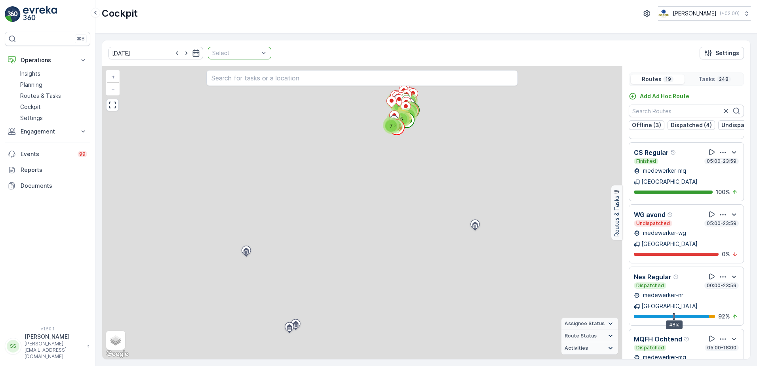
scroll to position [744, 0]
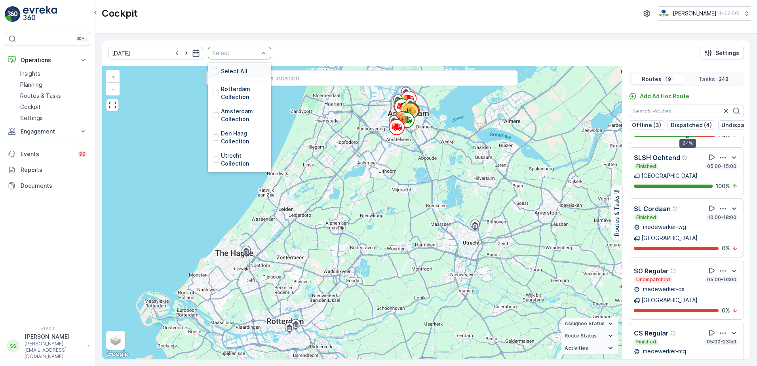
click at [237, 51] on div at bounding box center [236, 53] width 48 height 6
drag, startPoint x: 207, startPoint y: 93, endPoint x: 333, endPoint y: 52, distance: 131.9
click at [213, 92] on div at bounding box center [216, 93] width 6 height 6
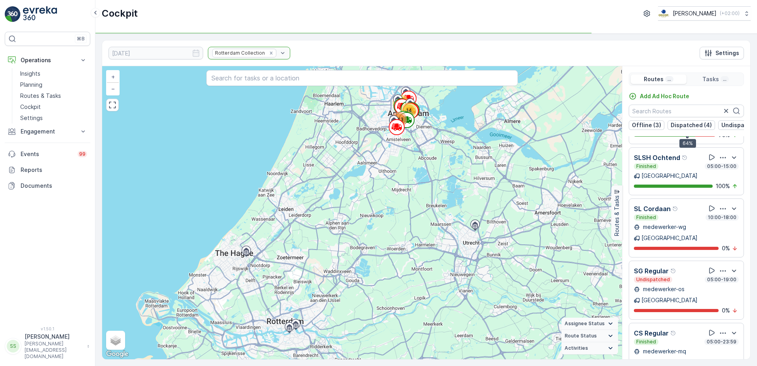
click at [331, 45] on div "[DATE] Rotterdam Collection Settings" at bounding box center [426, 53] width 649 height 26
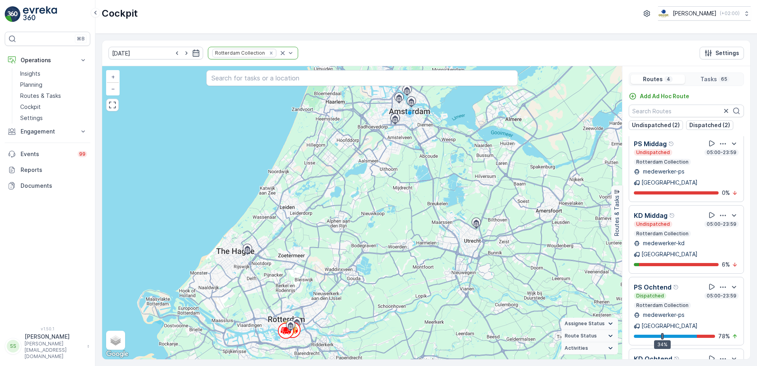
scroll to position [20, 0]
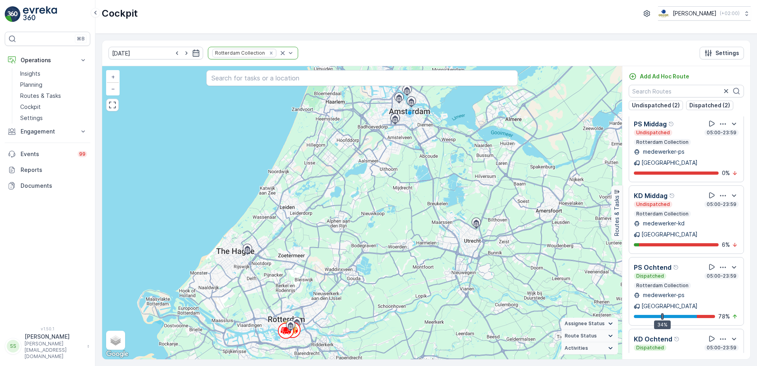
click at [309, 55] on div "[DATE] Rotterdam Collection Settings" at bounding box center [426, 53] width 649 height 26
click at [269, 53] on icon "Remove Rotterdam Collection" at bounding box center [272, 53] width 6 height 6
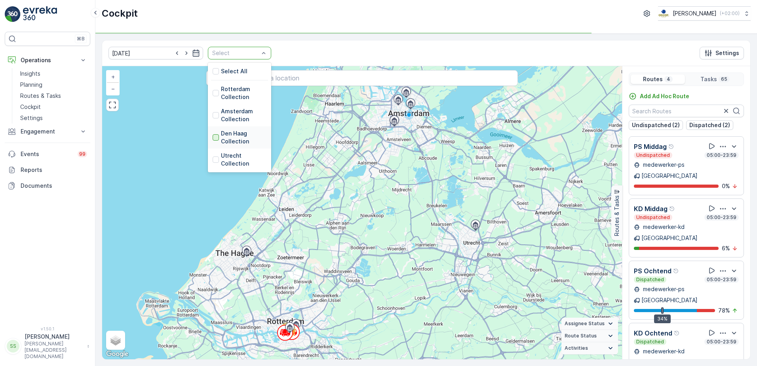
click at [213, 137] on div at bounding box center [216, 137] width 6 height 6
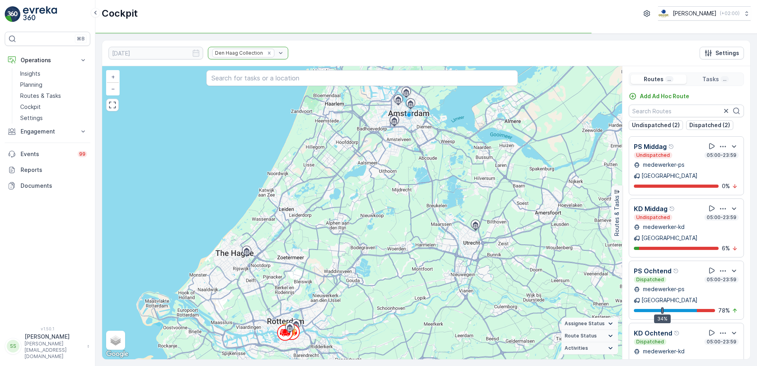
click at [317, 63] on div "[DATE] Den [PERSON_NAME] Collection Settings" at bounding box center [426, 53] width 649 height 26
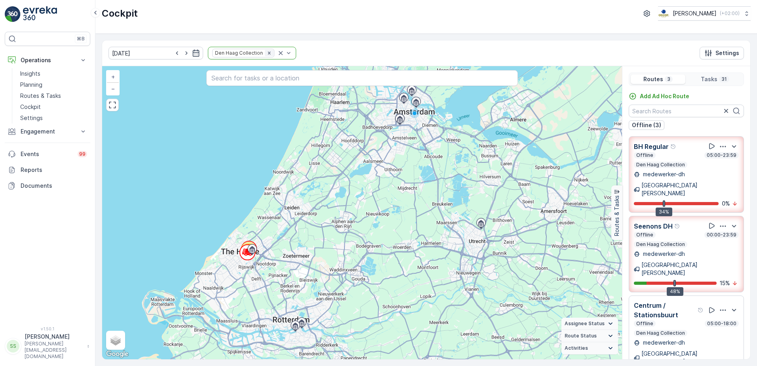
click at [268, 54] on icon "Remove Den Haag Collection" at bounding box center [269, 53] width 3 height 3
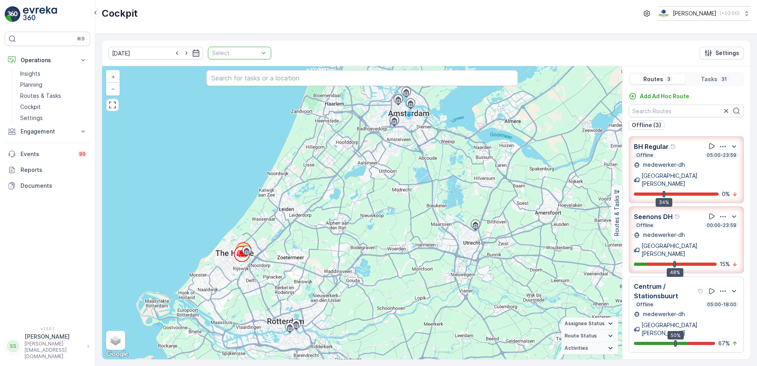
click at [245, 52] on div at bounding box center [236, 53] width 48 height 6
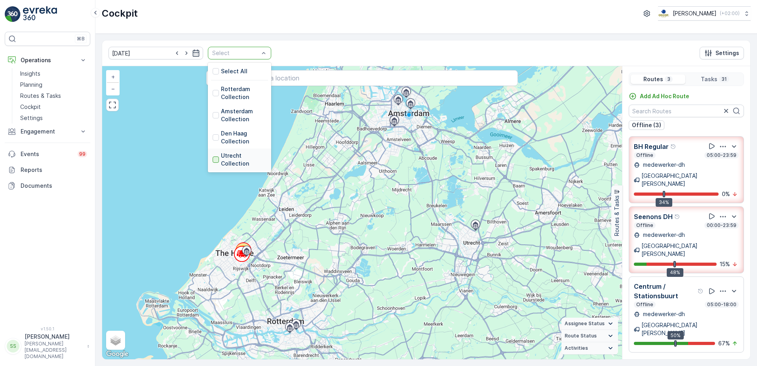
click at [213, 161] on div at bounding box center [216, 159] width 6 height 6
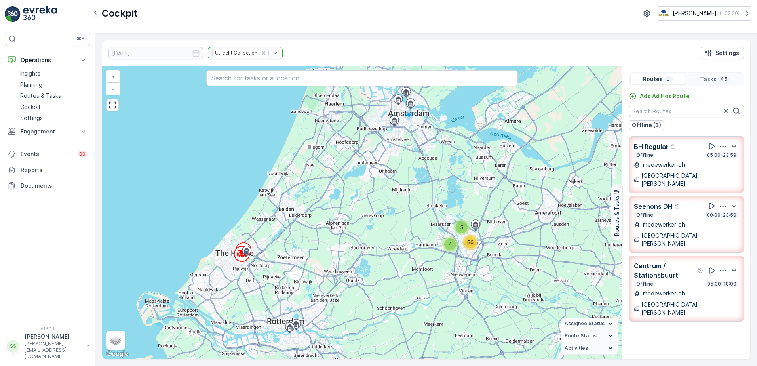
click at [370, 58] on div "[DATE] Utrecht Collection Settings" at bounding box center [426, 53] width 649 height 26
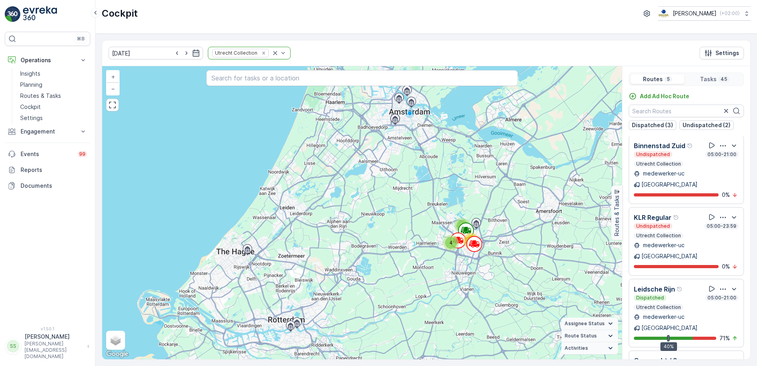
scroll to position [20, 0]
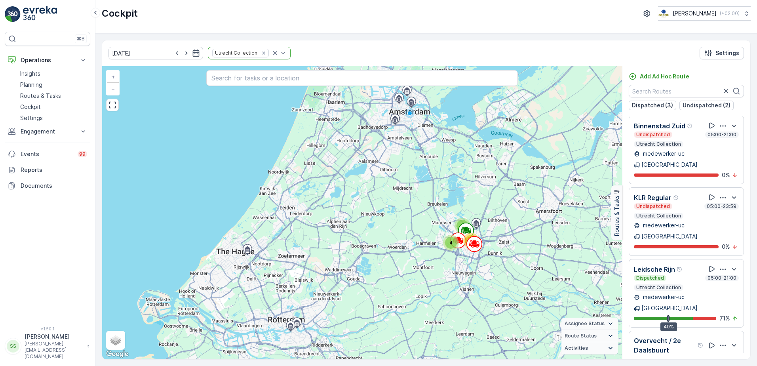
click at [647, 336] on p "Overvecht / 2e Daalsbuurt" at bounding box center [665, 345] width 62 height 19
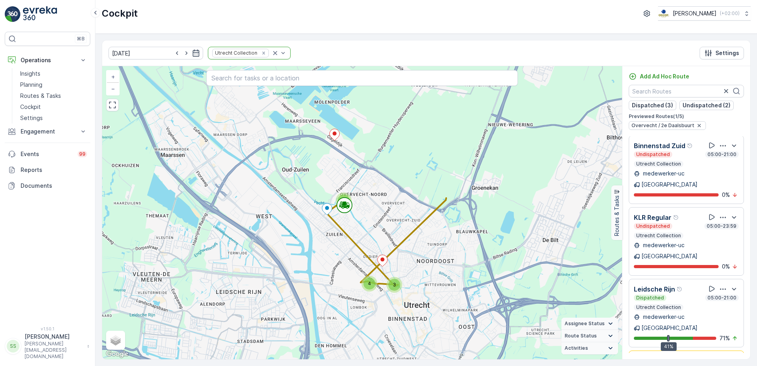
scroll to position [92, 0]
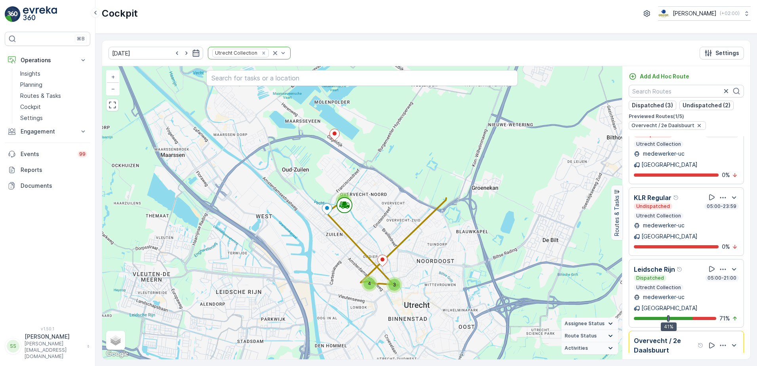
click at [744, 297] on div "Voorstraat Dispatched 05:00-21:00 Utrecht Collection medewerker-[GEOGRAPHIC_DAT…" at bounding box center [687, 244] width 128 height 217
click at [753, 34] on div "[DATE] Utrecht Collection Settings 2 3 4 + − Satellite Roadmap Terrain Hybrid L…" at bounding box center [426, 200] width 662 height 332
